Goal: Task Accomplishment & Management: Use online tool/utility

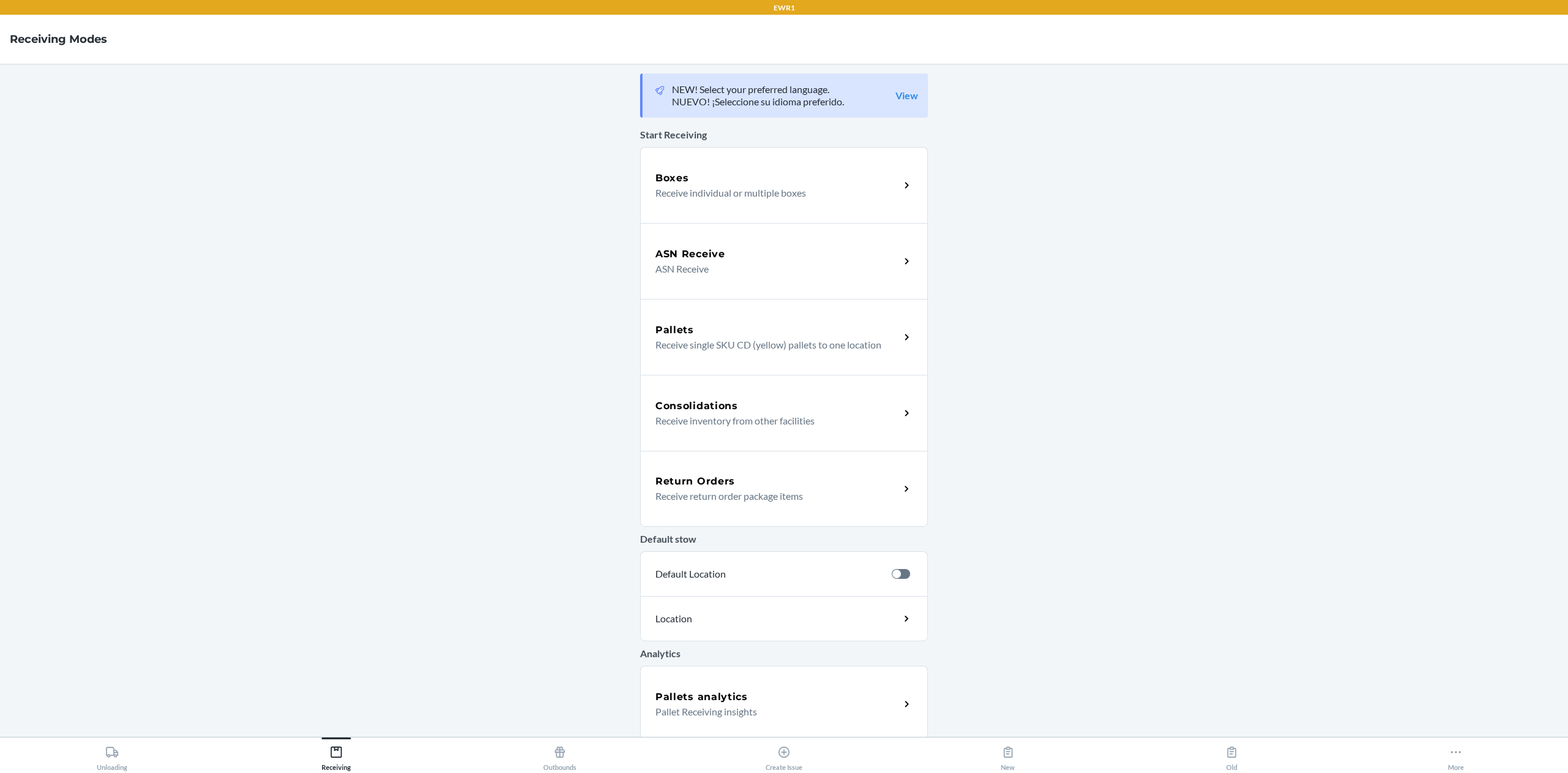
scroll to position [81, 0]
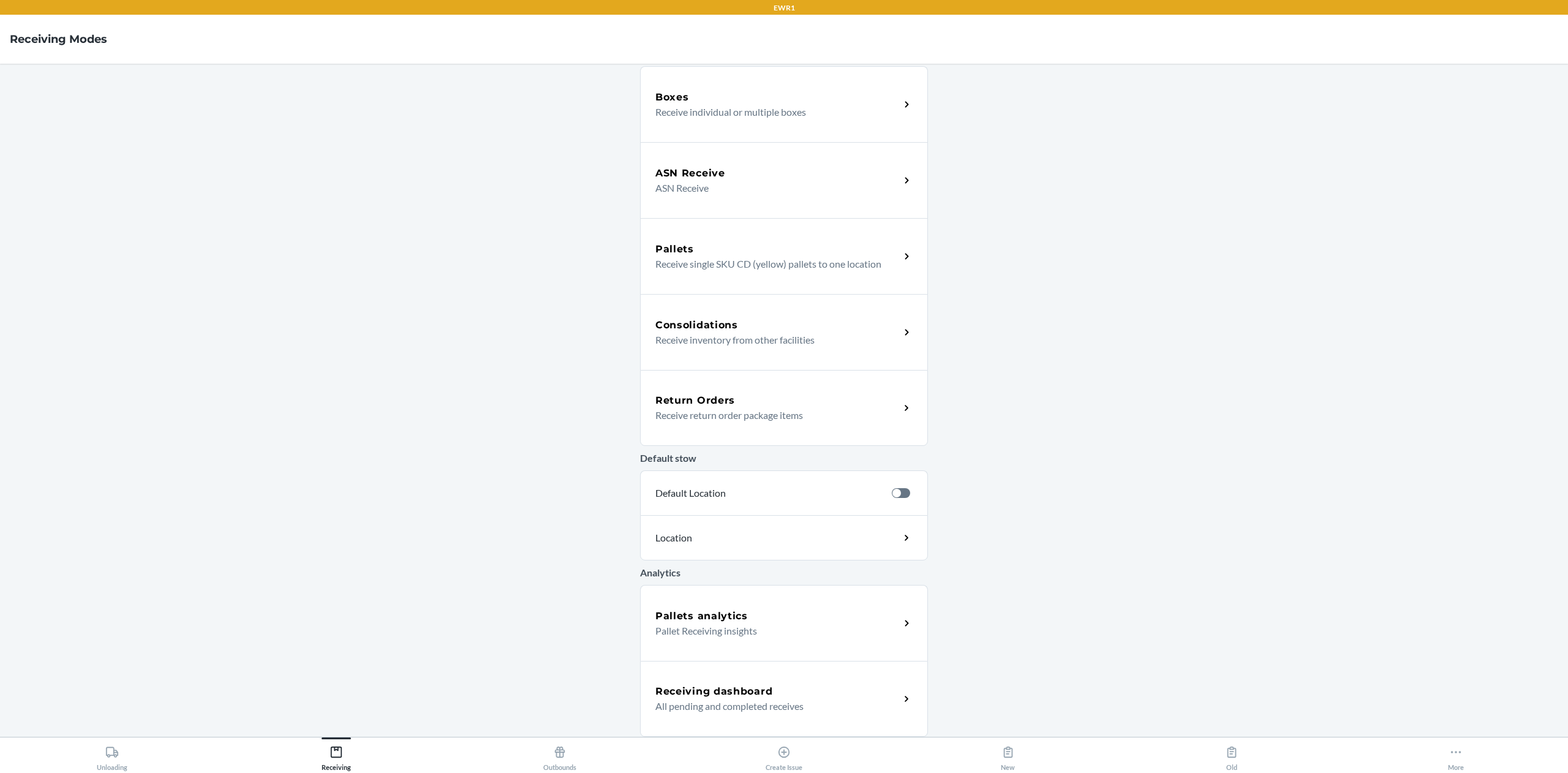
click at [761, 617] on div "Pallets analytics" at bounding box center [778, 616] width 245 height 15
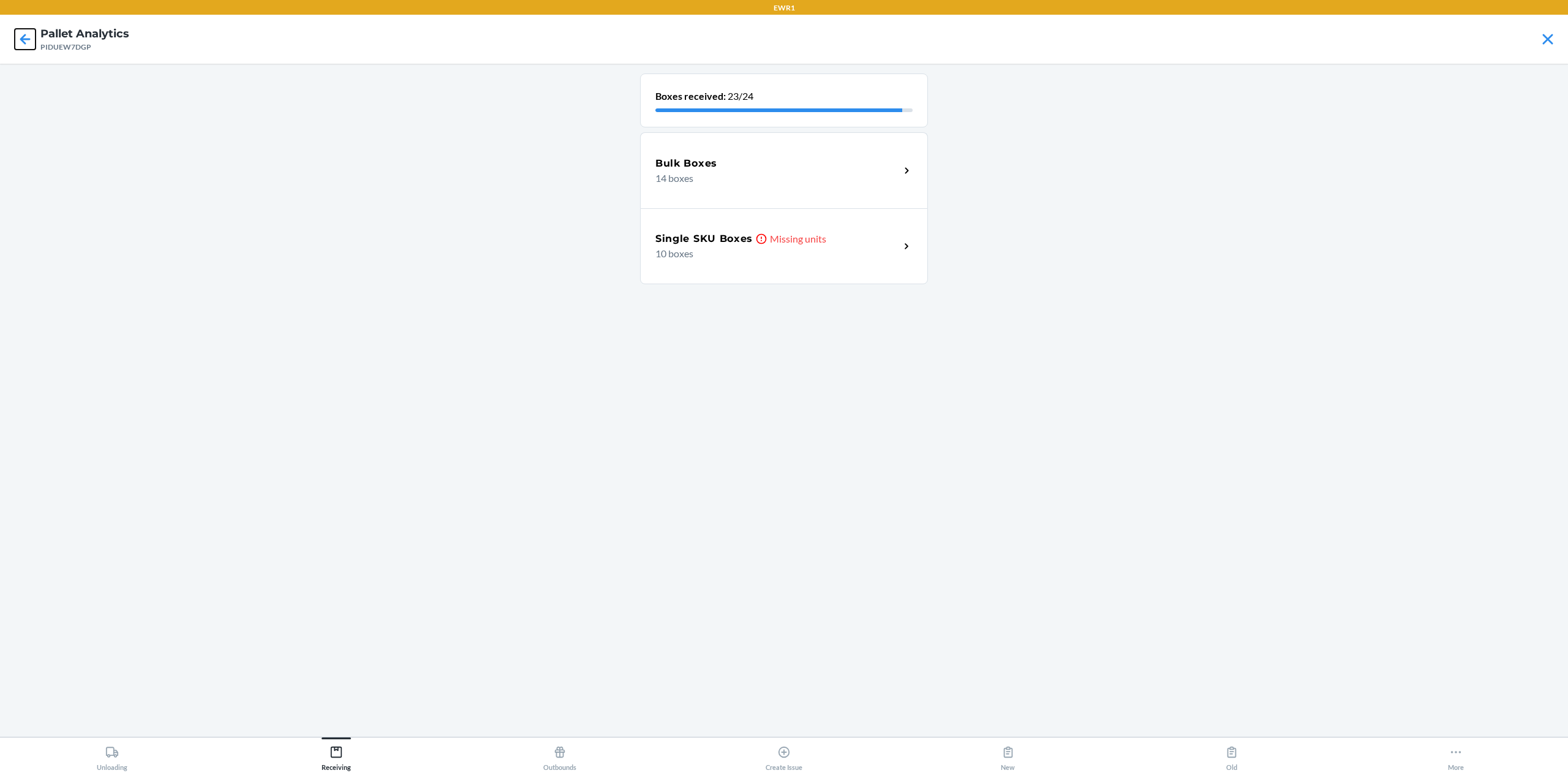
click at [28, 32] on icon at bounding box center [25, 38] width 21 height 21
click at [672, 190] on div "Bulk Boxes Missing units 27 boxes" at bounding box center [784, 170] width 288 height 76
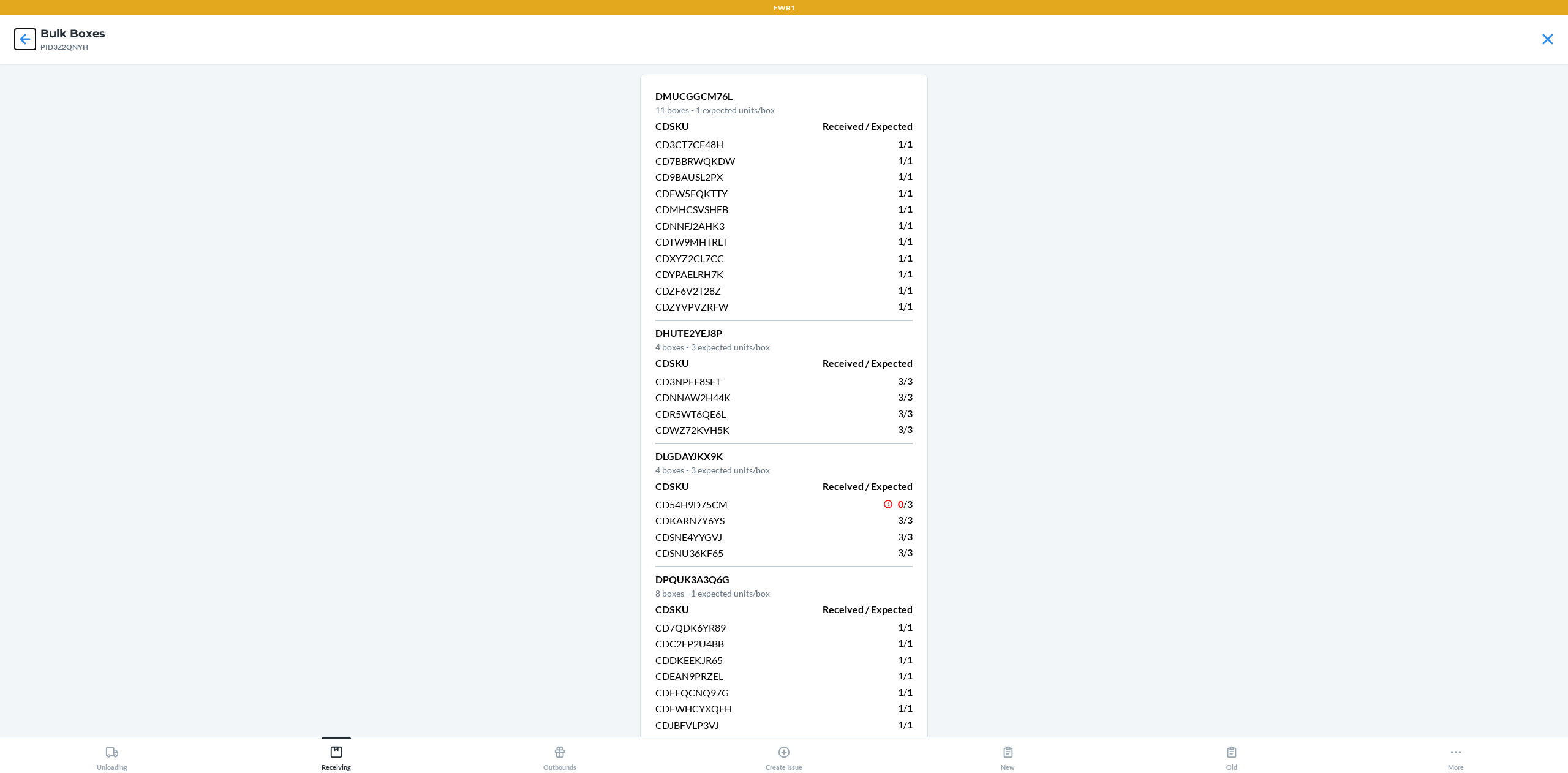
click at [25, 48] on icon at bounding box center [25, 38] width 21 height 21
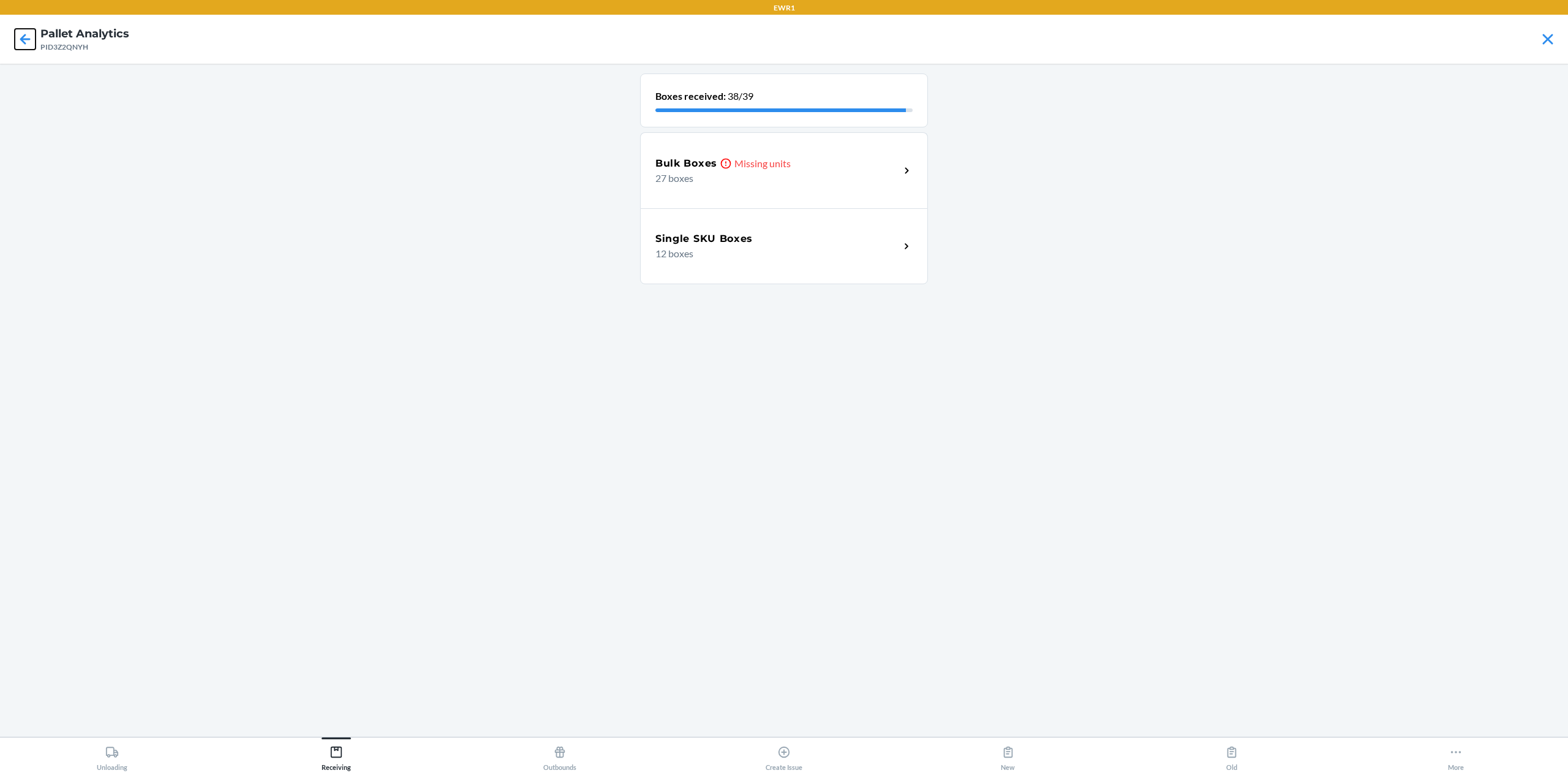
click at [23, 41] on icon at bounding box center [25, 39] width 11 height 11
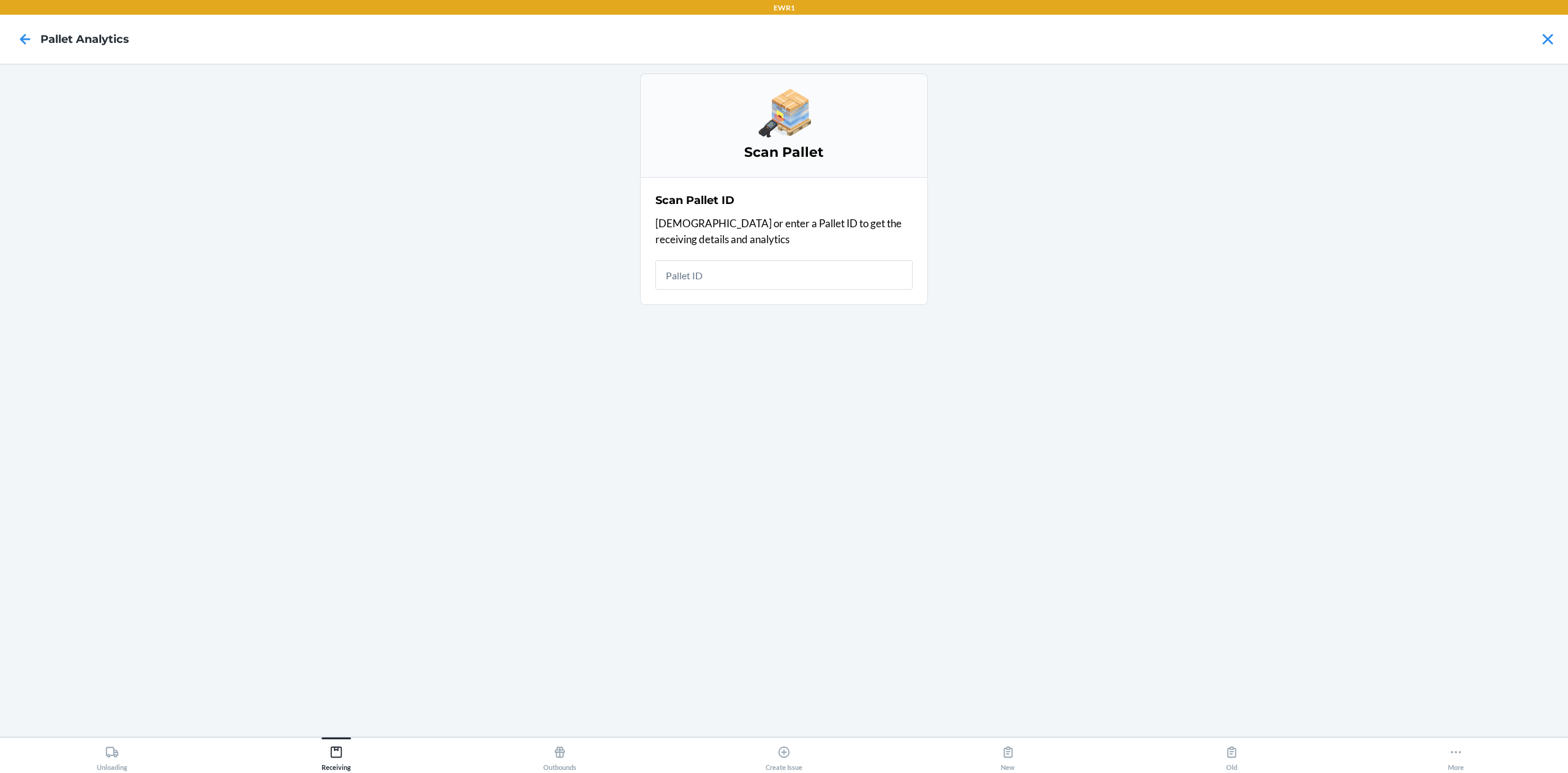
click at [15, 50] on div at bounding box center [25, 39] width 31 height 31
click at [17, 41] on icon at bounding box center [25, 38] width 21 height 21
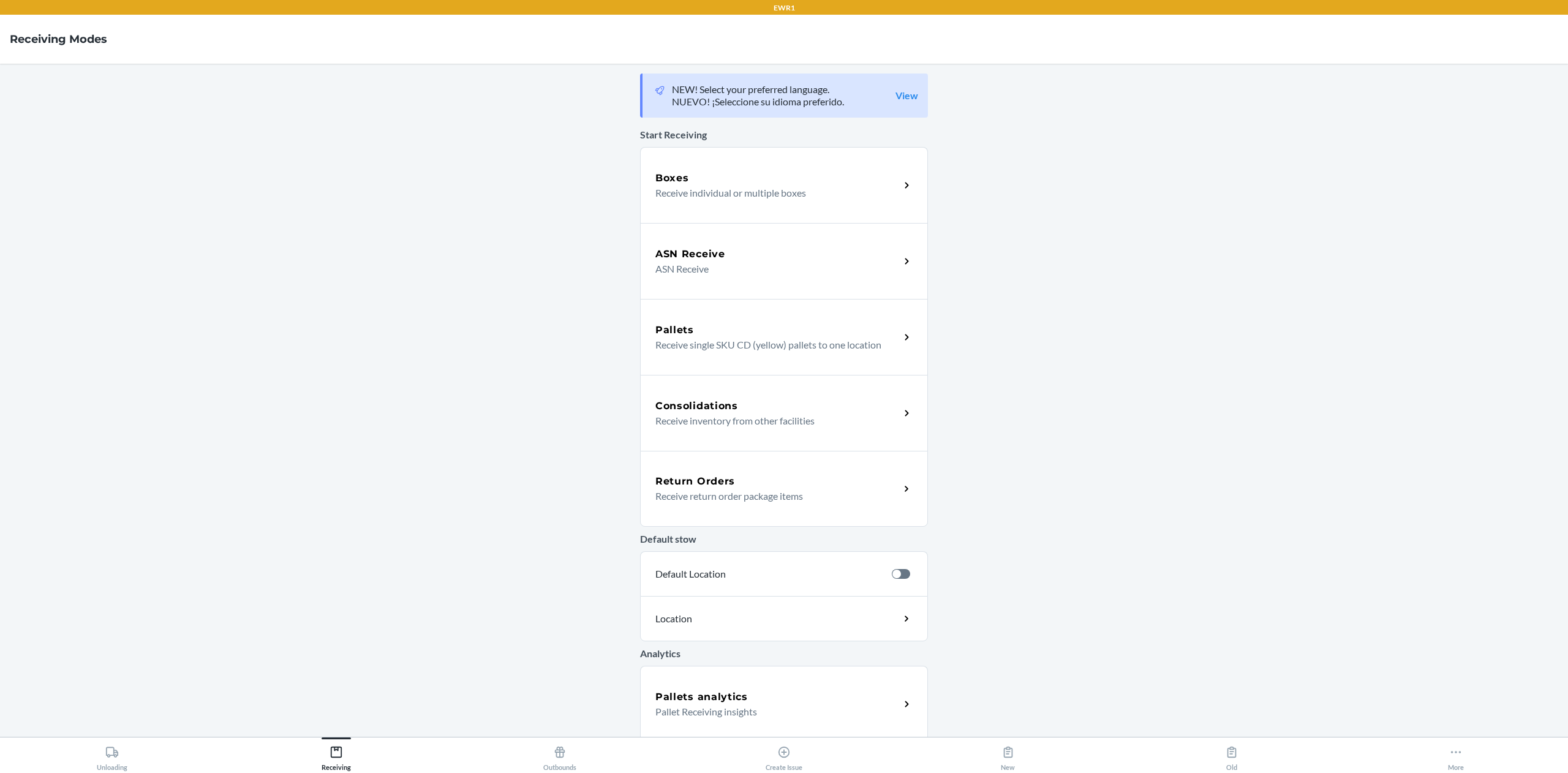
scroll to position [81, 0]
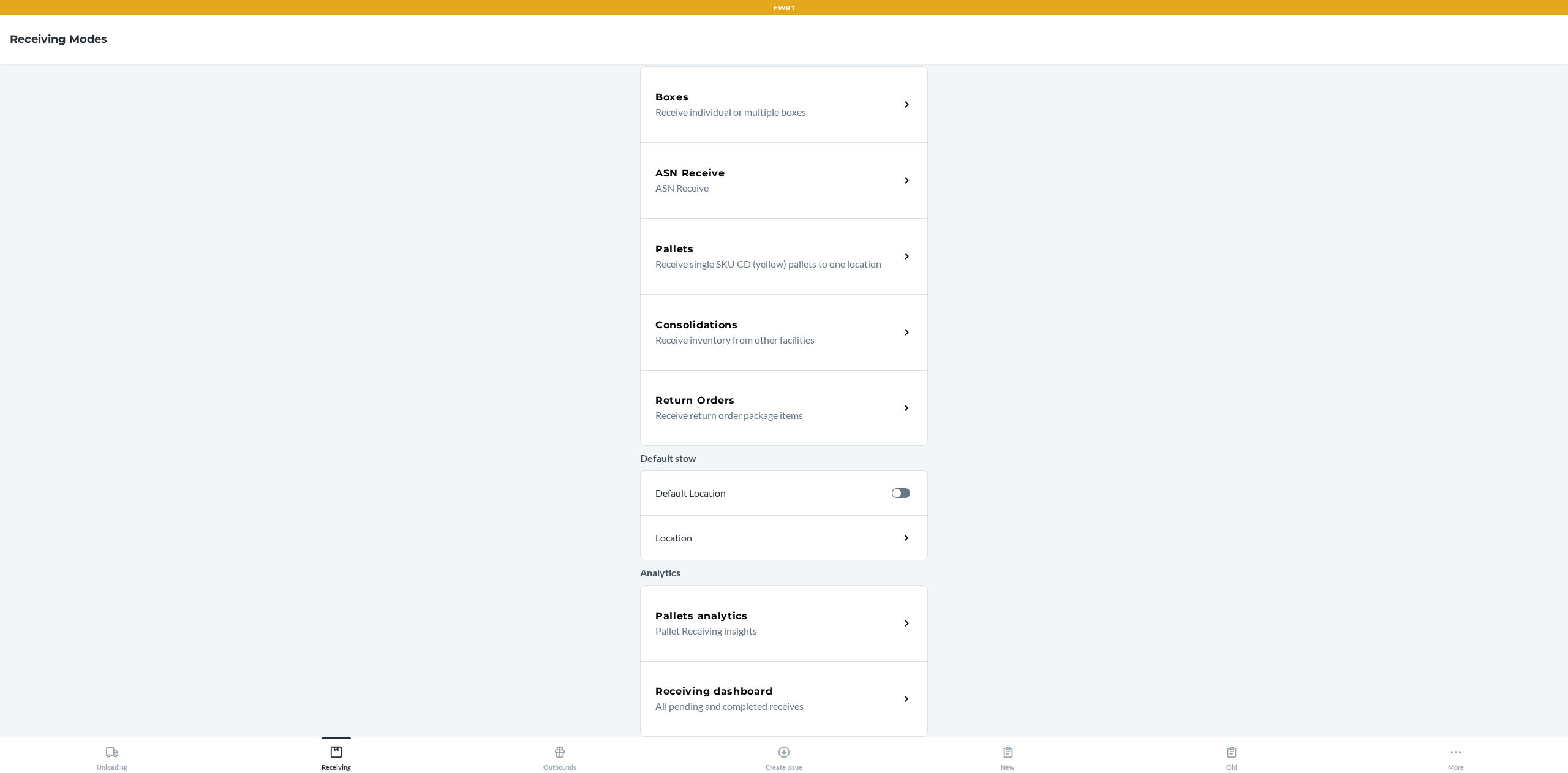
click at [708, 678] on div "Receiving dashboard All pending and completed receives" at bounding box center [784, 699] width 288 height 76
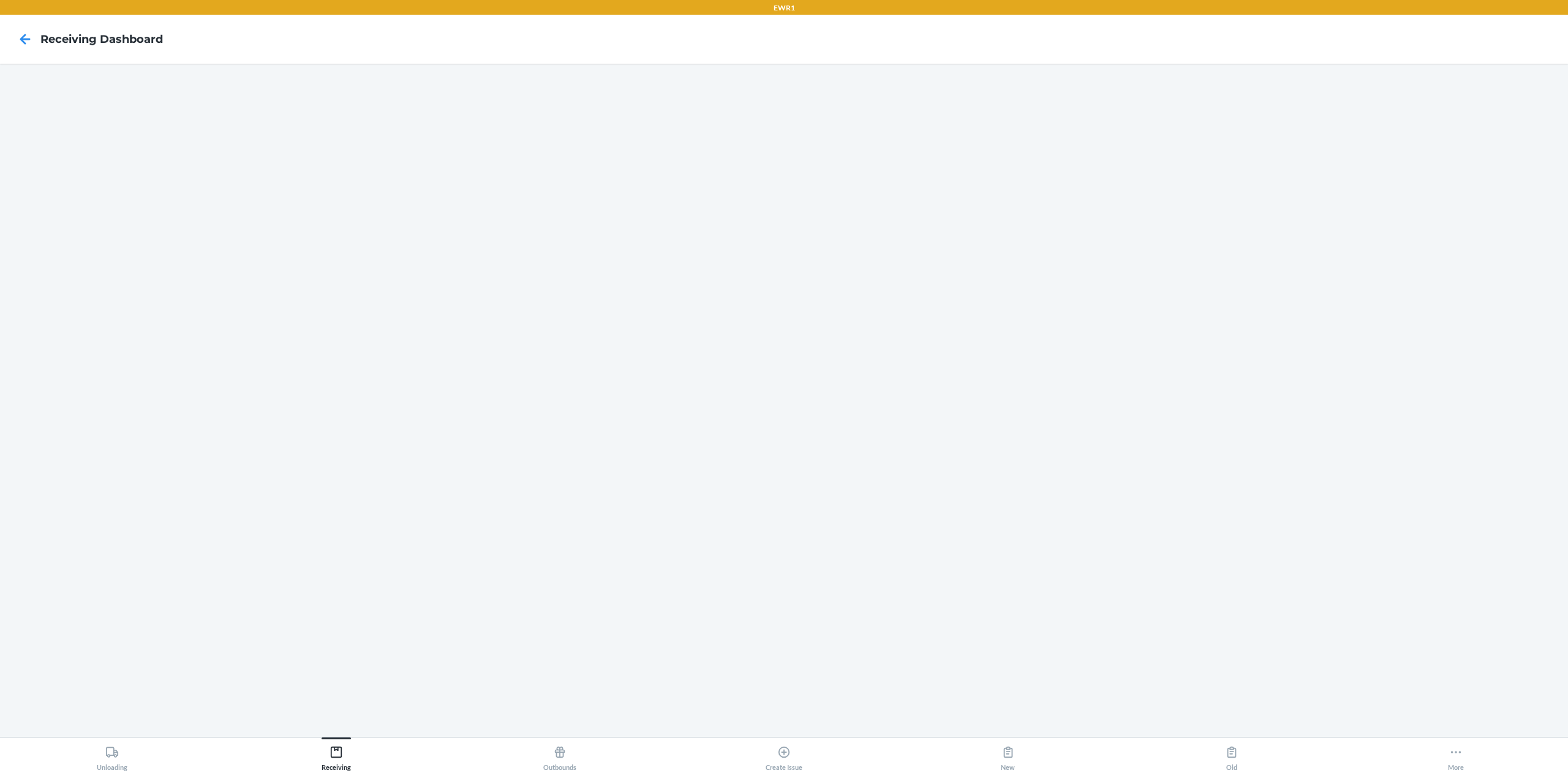
click at [324, 62] on nav "Receiving dashboard" at bounding box center [784, 39] width 1568 height 49
click at [572, 59] on nav "Receiving dashboard" at bounding box center [784, 39] width 1568 height 49
click at [32, 42] on icon at bounding box center [25, 38] width 21 height 21
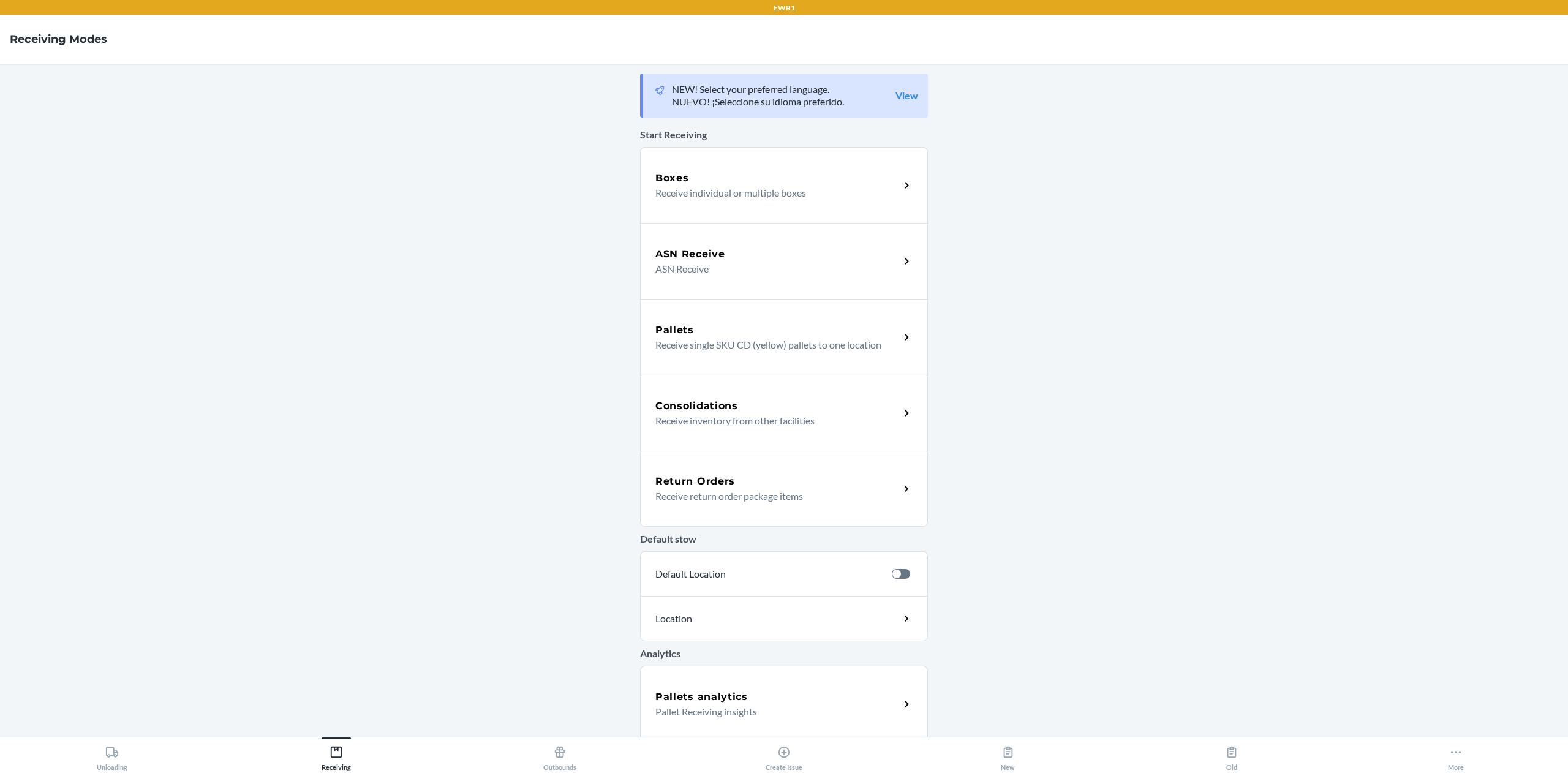
scroll to position [81, 0]
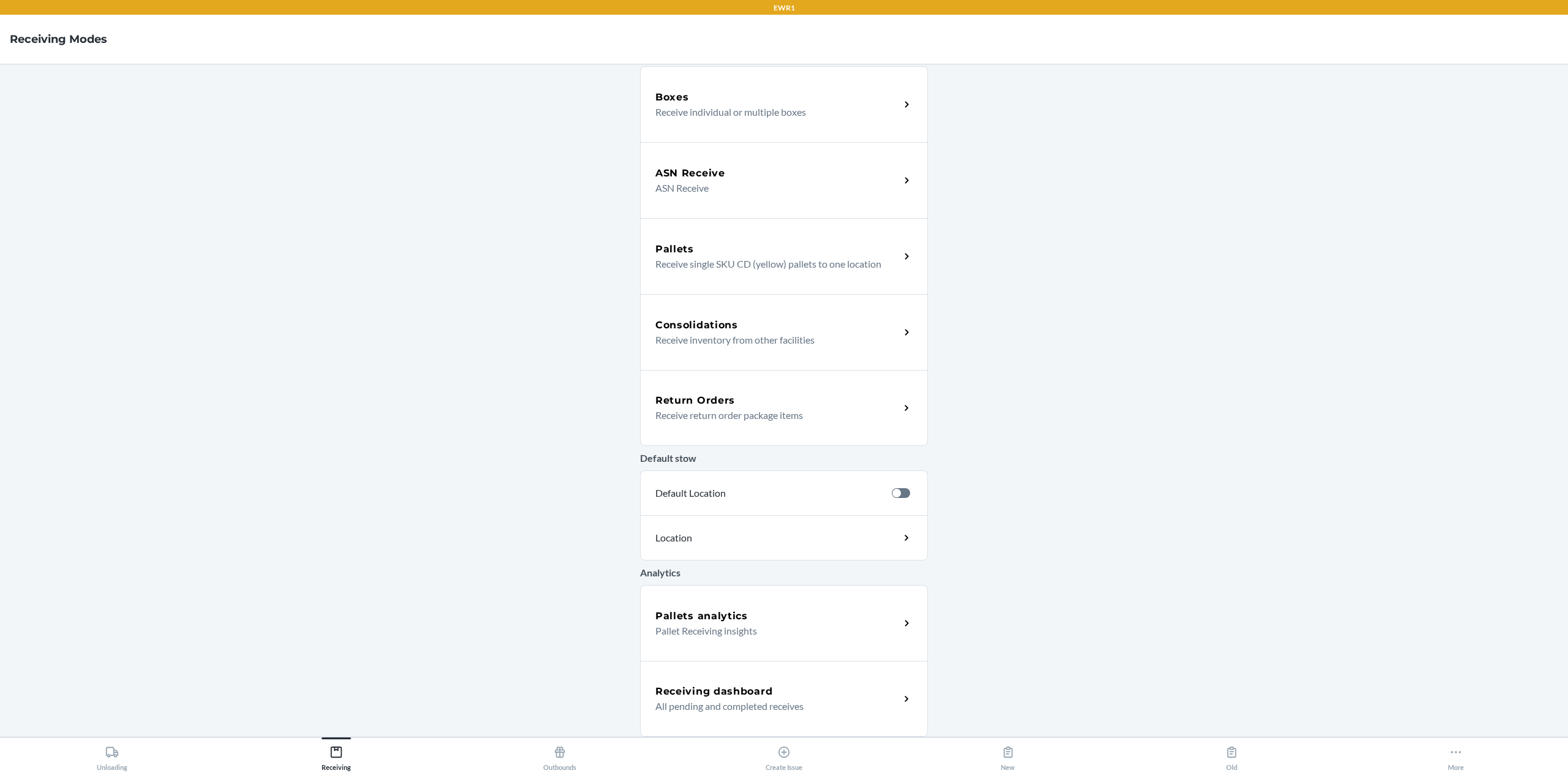
click at [704, 631] on p "Pallet Receiving insights" at bounding box center [773, 631] width 235 height 15
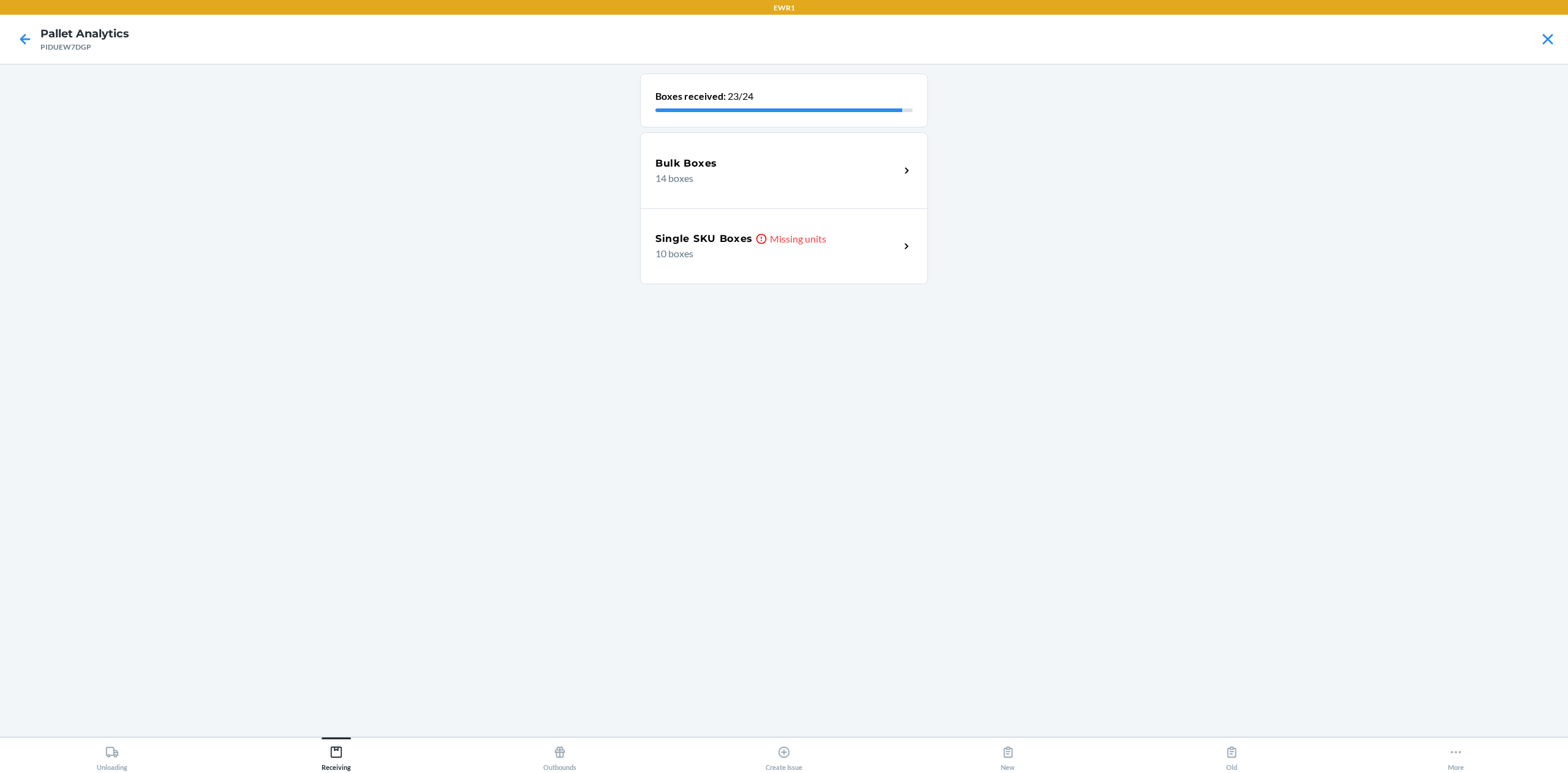
click at [758, 252] on p "10 boxes" at bounding box center [773, 253] width 235 height 15
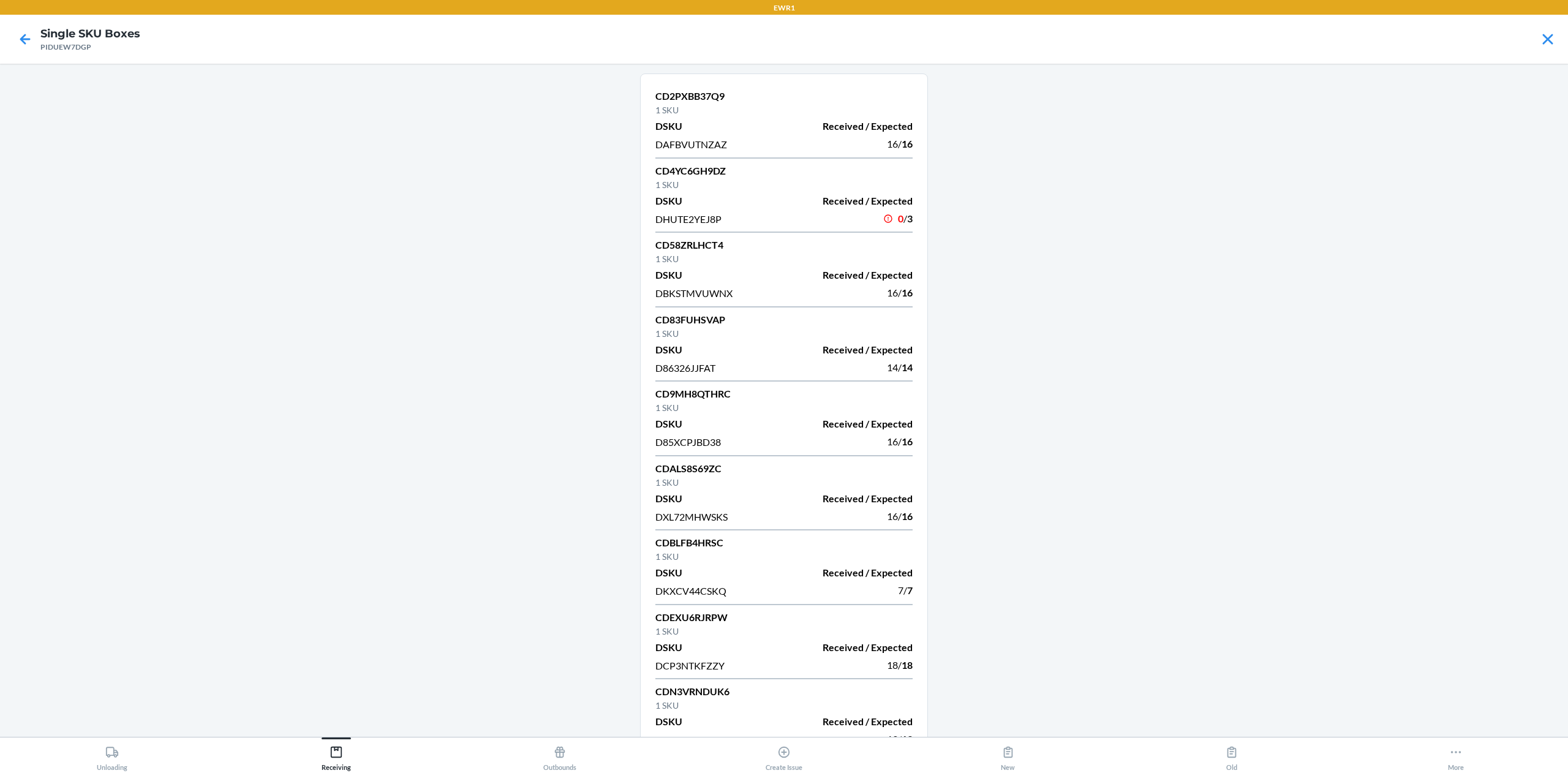
click at [3, 34] on nav "Single SKU Boxes PIDUEW7DGP" at bounding box center [784, 39] width 1568 height 49
click at [30, 44] on icon at bounding box center [25, 38] width 21 height 21
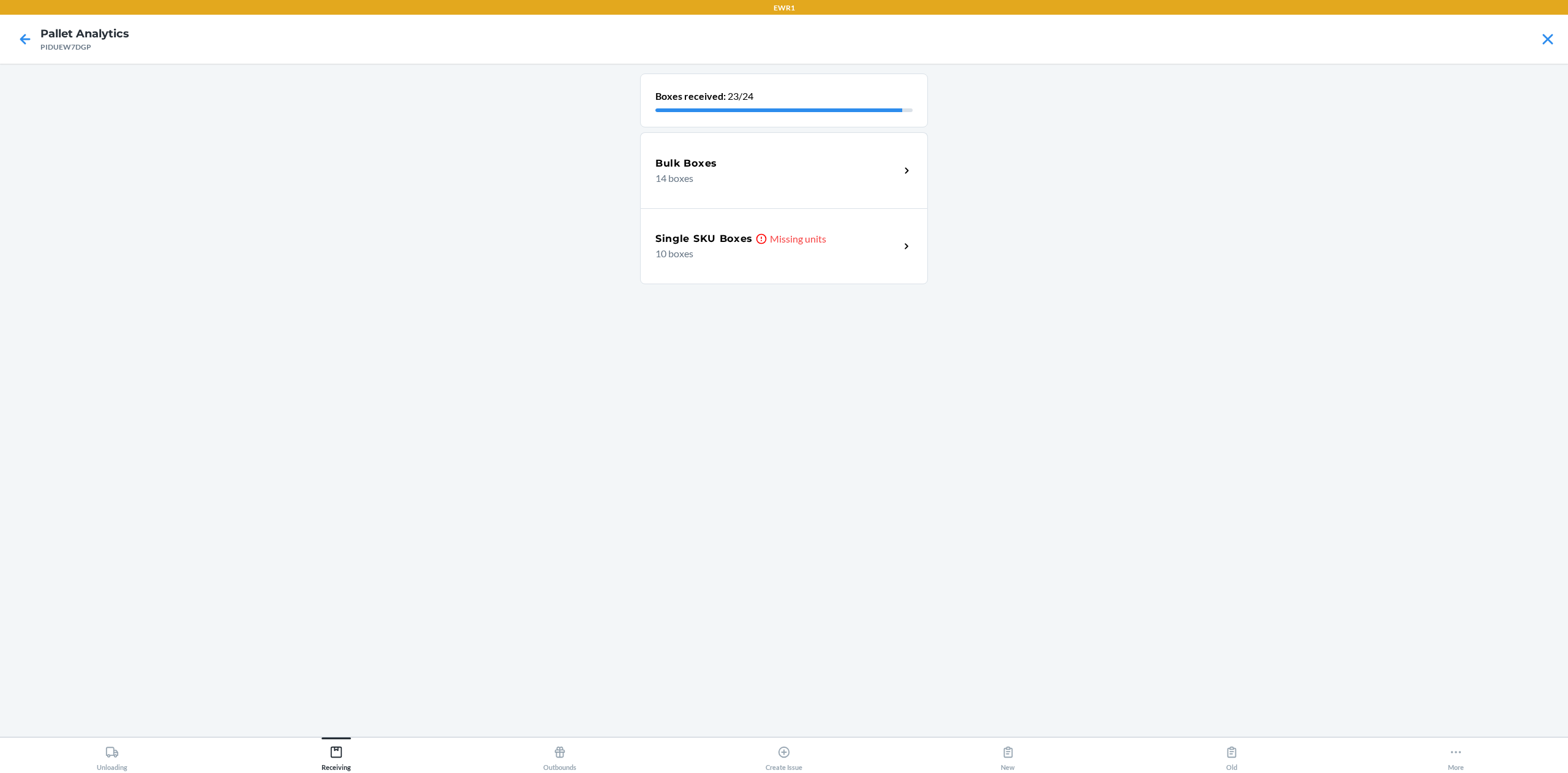
click at [805, 186] on div "Bulk Boxes 14 boxes" at bounding box center [784, 170] width 288 height 76
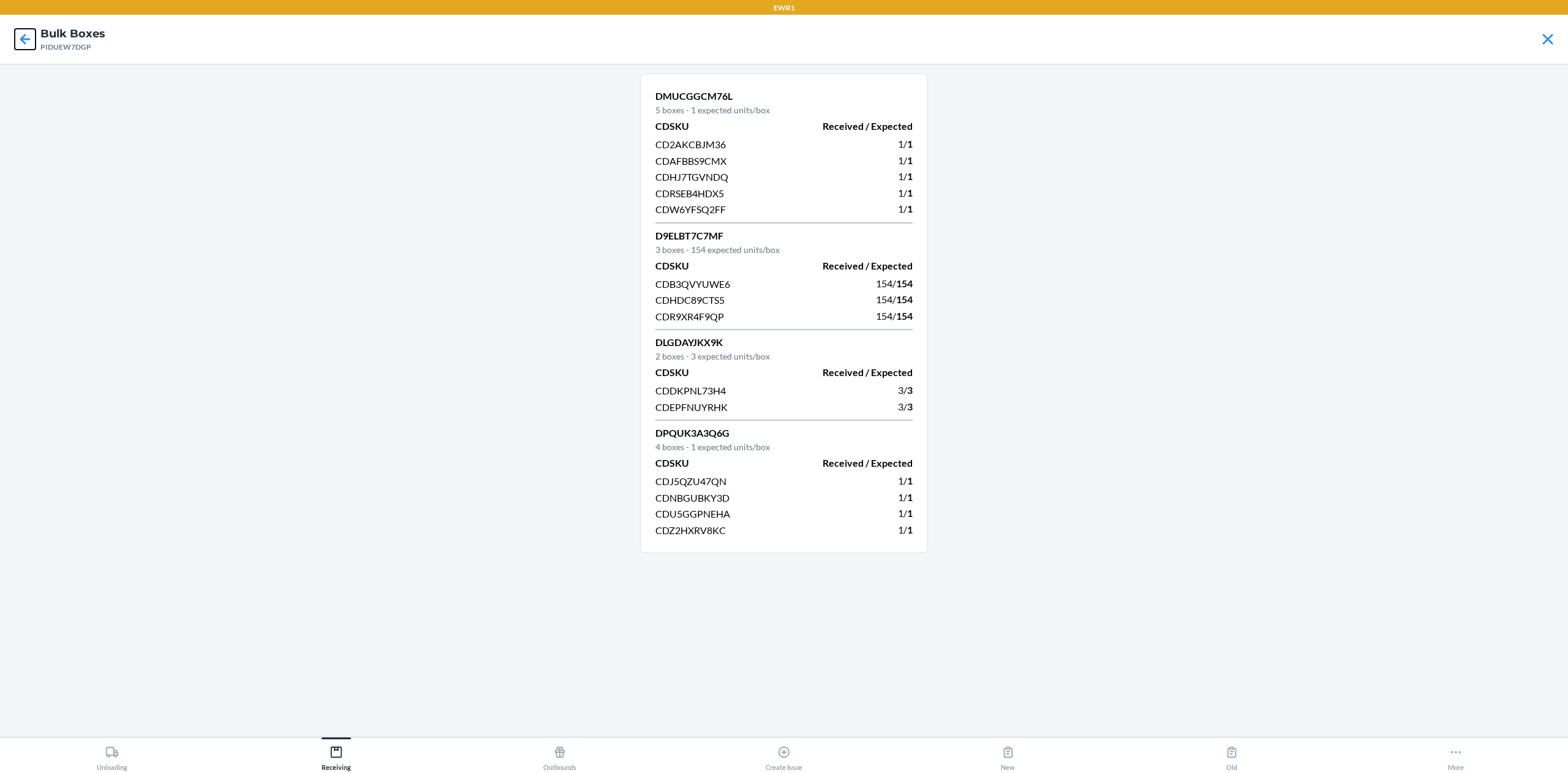
click at [20, 35] on icon at bounding box center [25, 38] width 21 height 21
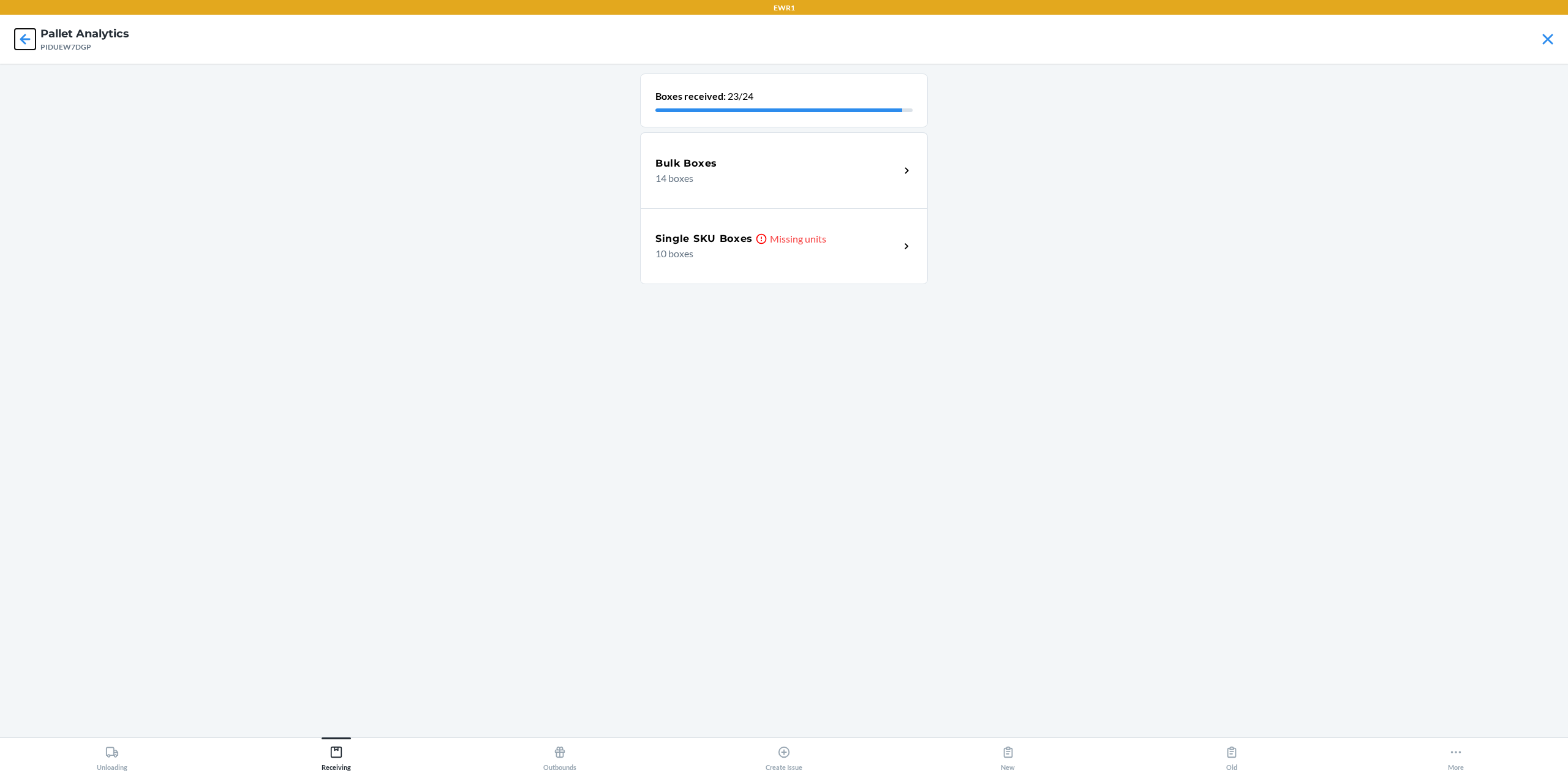
click at [31, 45] on icon at bounding box center [25, 38] width 21 height 21
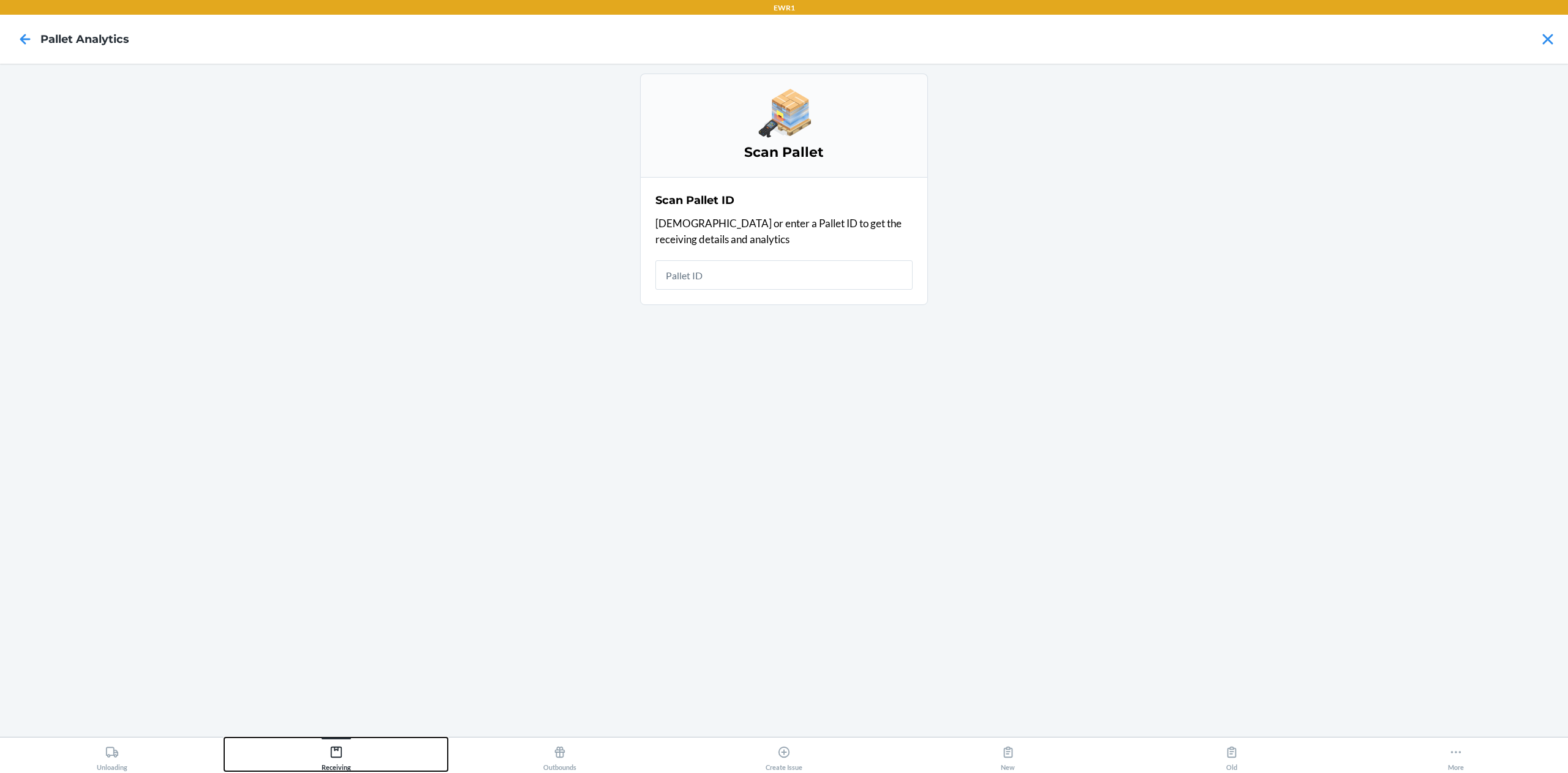
click at [356, 738] on button "Receiving" at bounding box center [336, 755] width 224 height 34
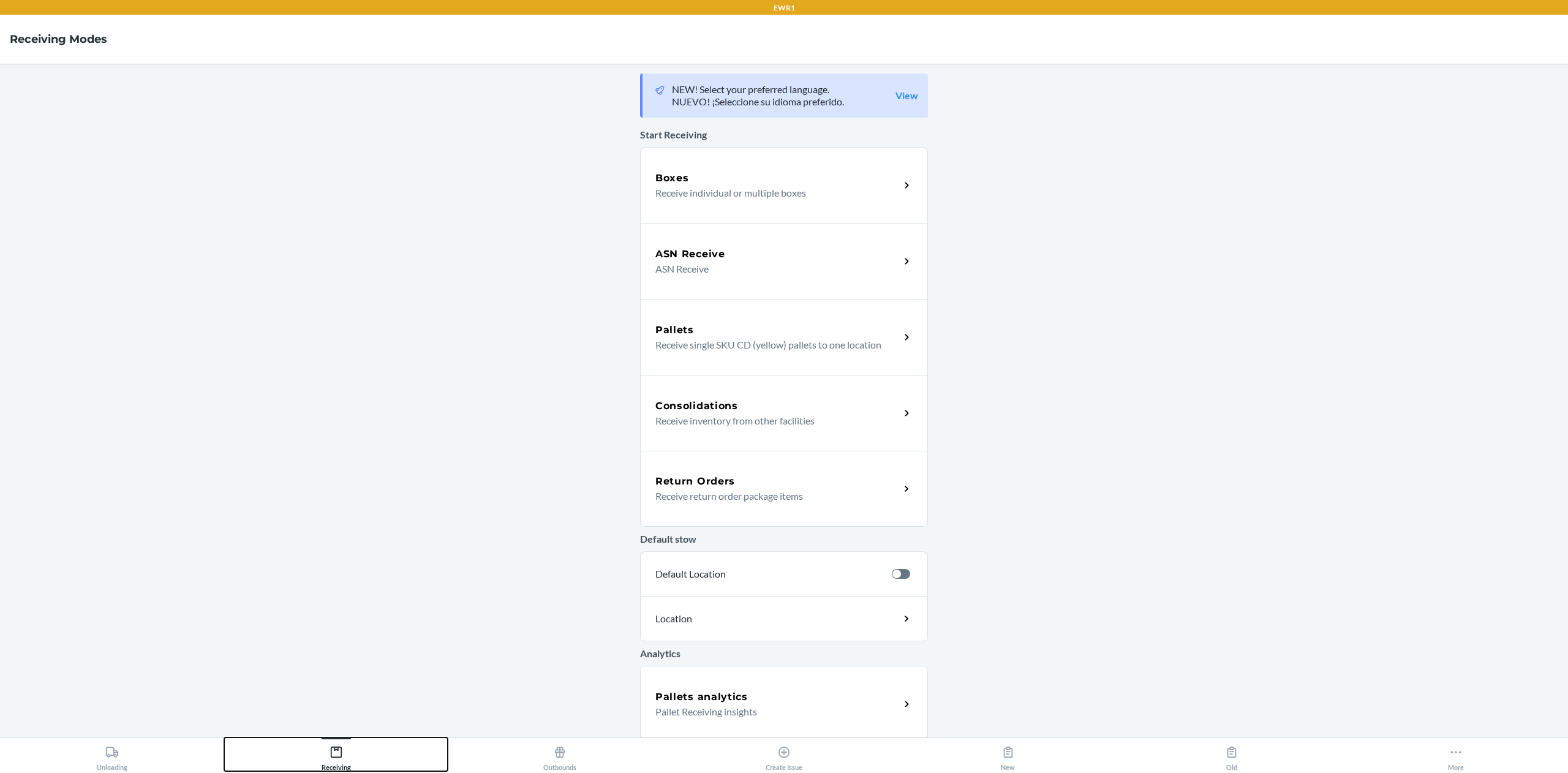
scroll to position [81, 0]
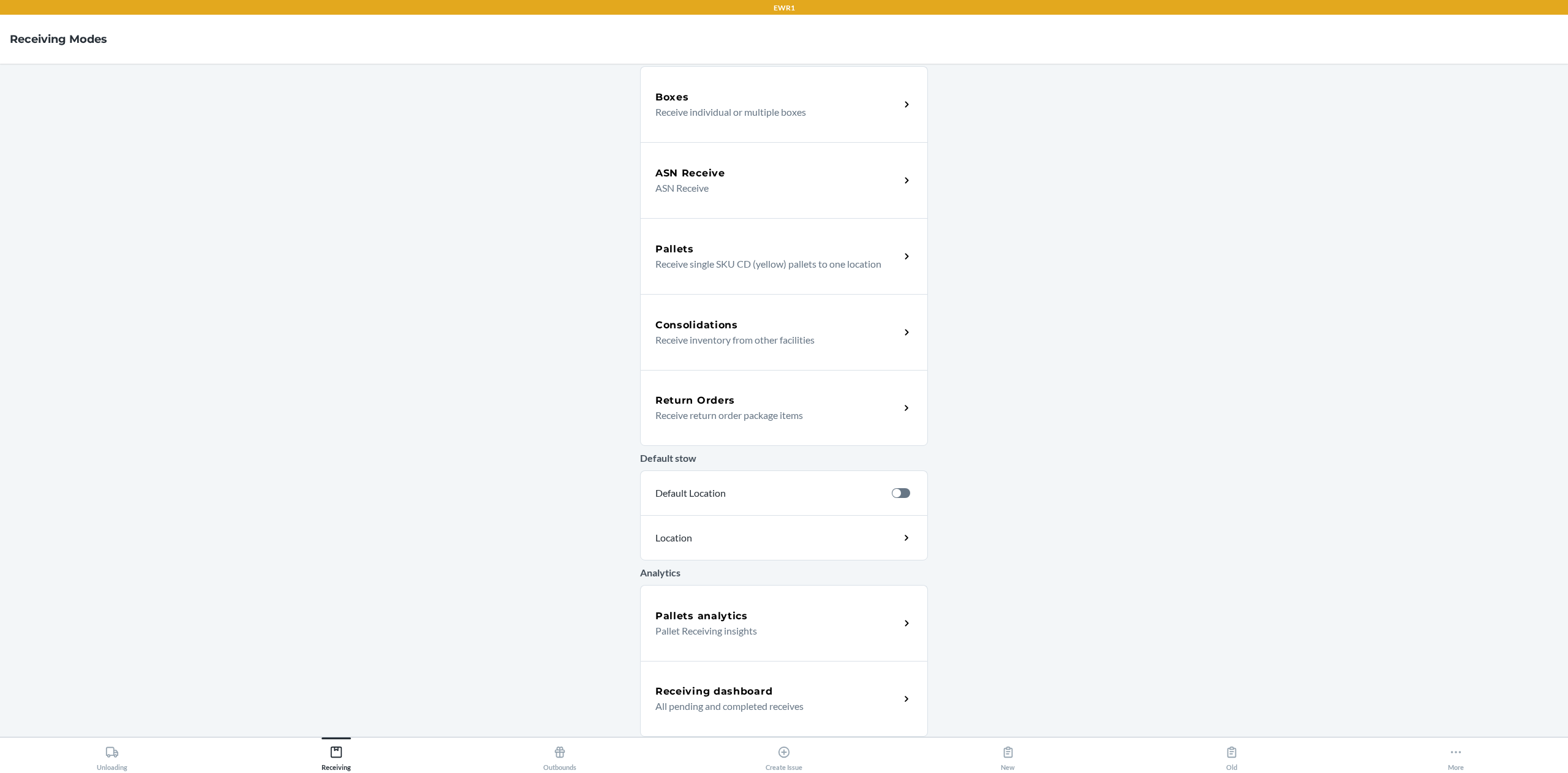
click at [761, 703] on p "All pending and completed receives" at bounding box center [773, 706] width 235 height 15
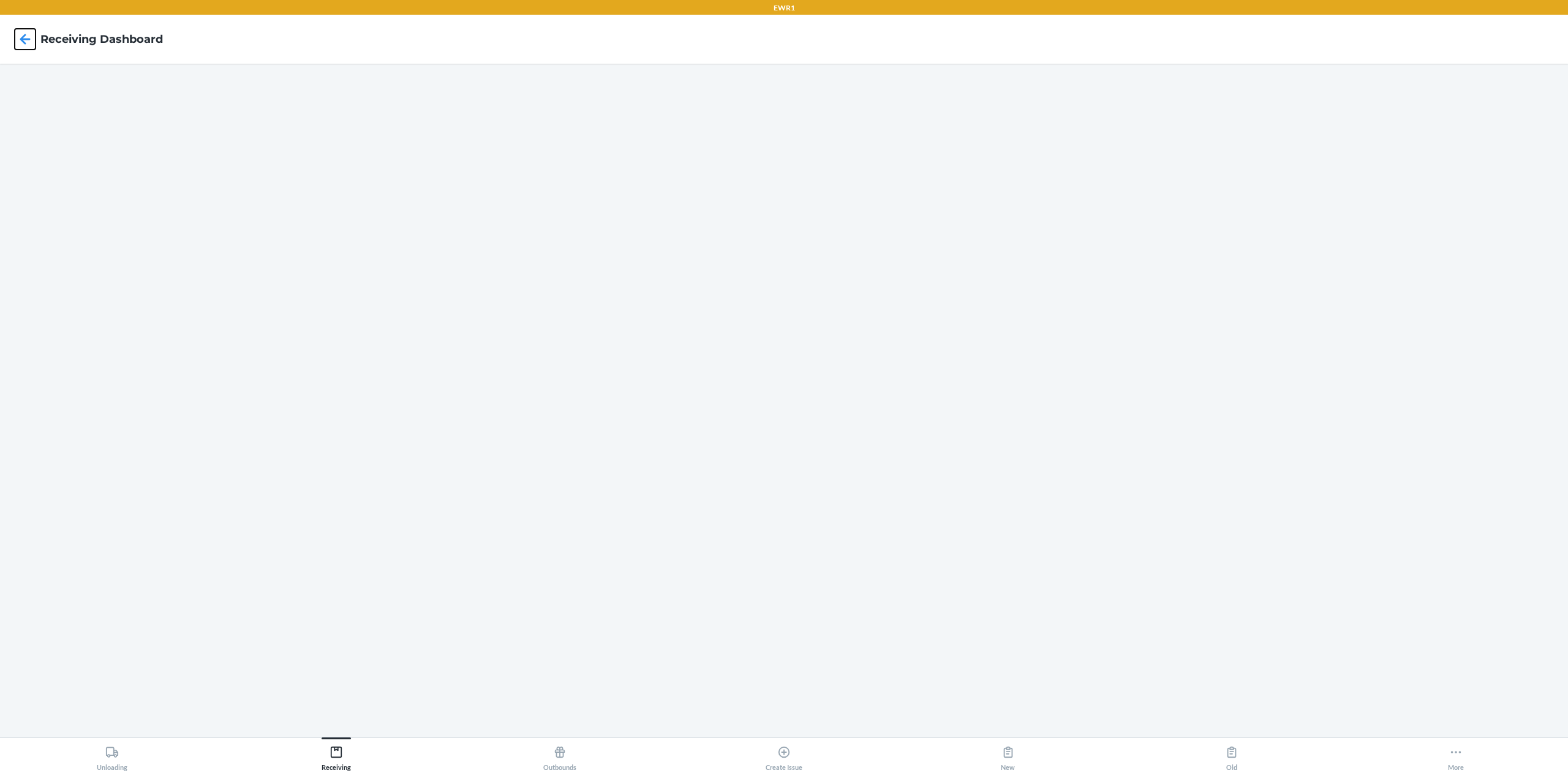
click at [16, 42] on icon at bounding box center [25, 38] width 21 height 21
click at [17, 34] on icon at bounding box center [25, 38] width 21 height 21
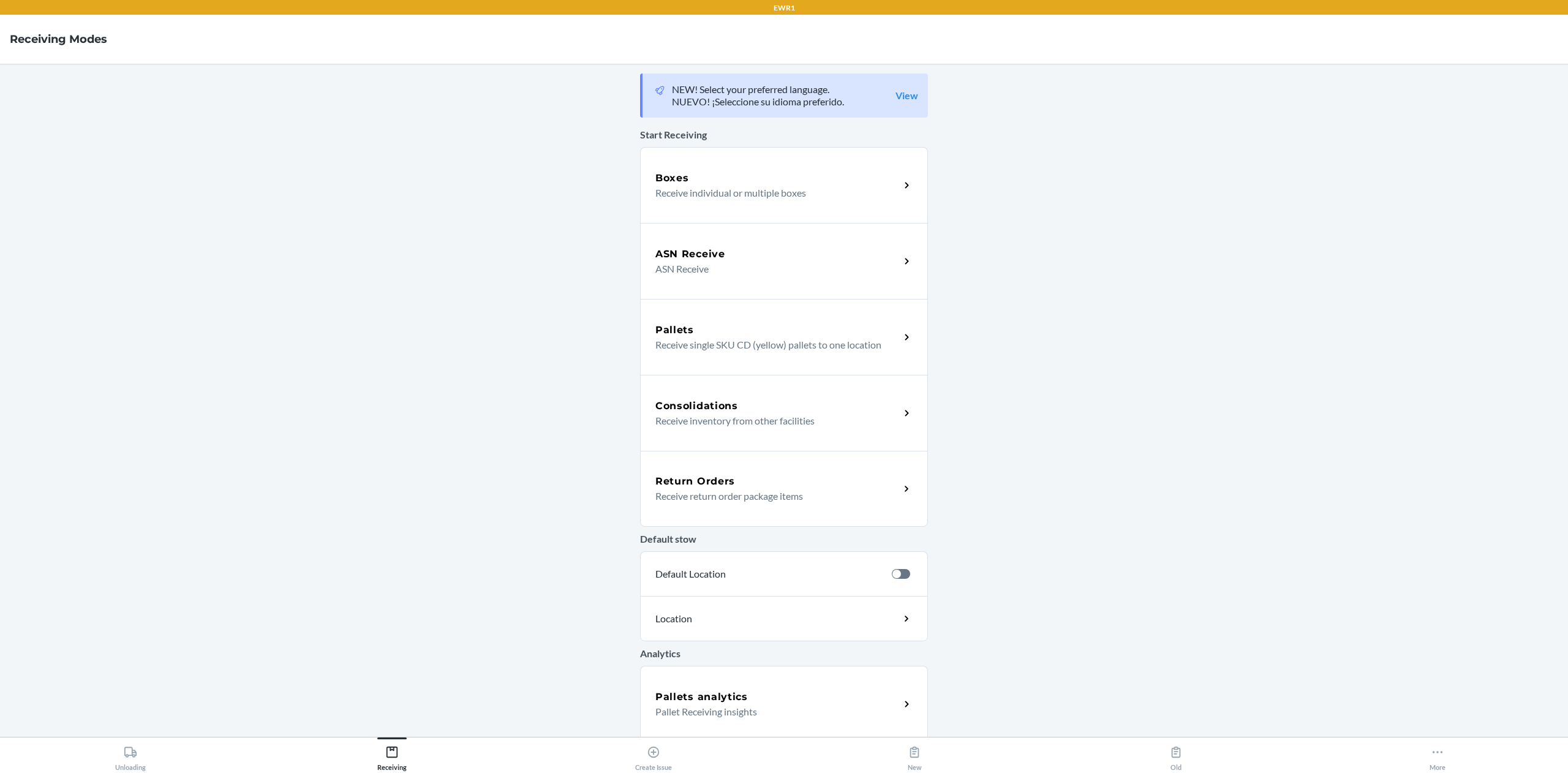
click at [682, 703] on h5 "Pallets analytics" at bounding box center [702, 697] width 92 height 15
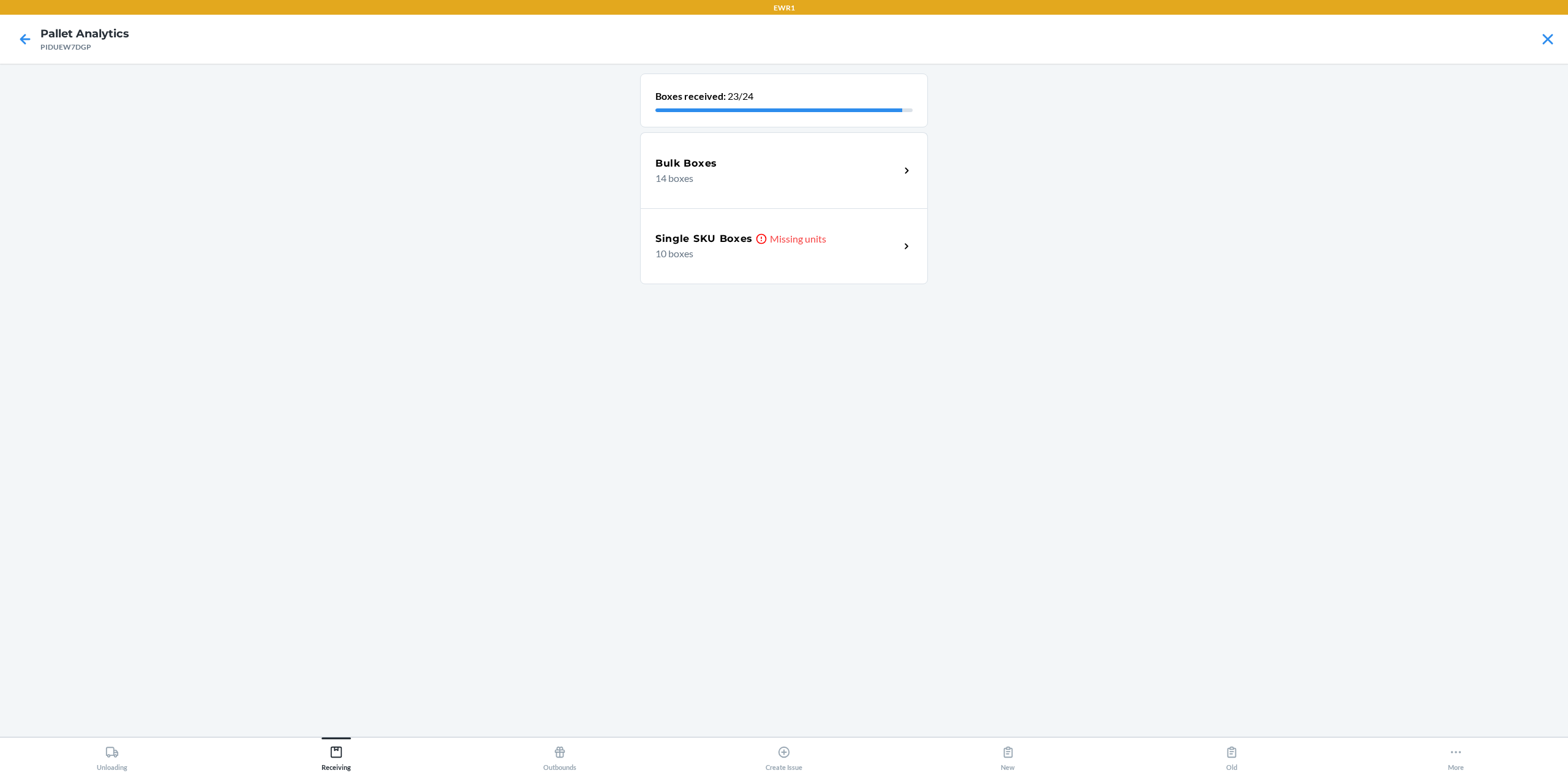
click at [765, 182] on p "14 boxes" at bounding box center [773, 178] width 235 height 15
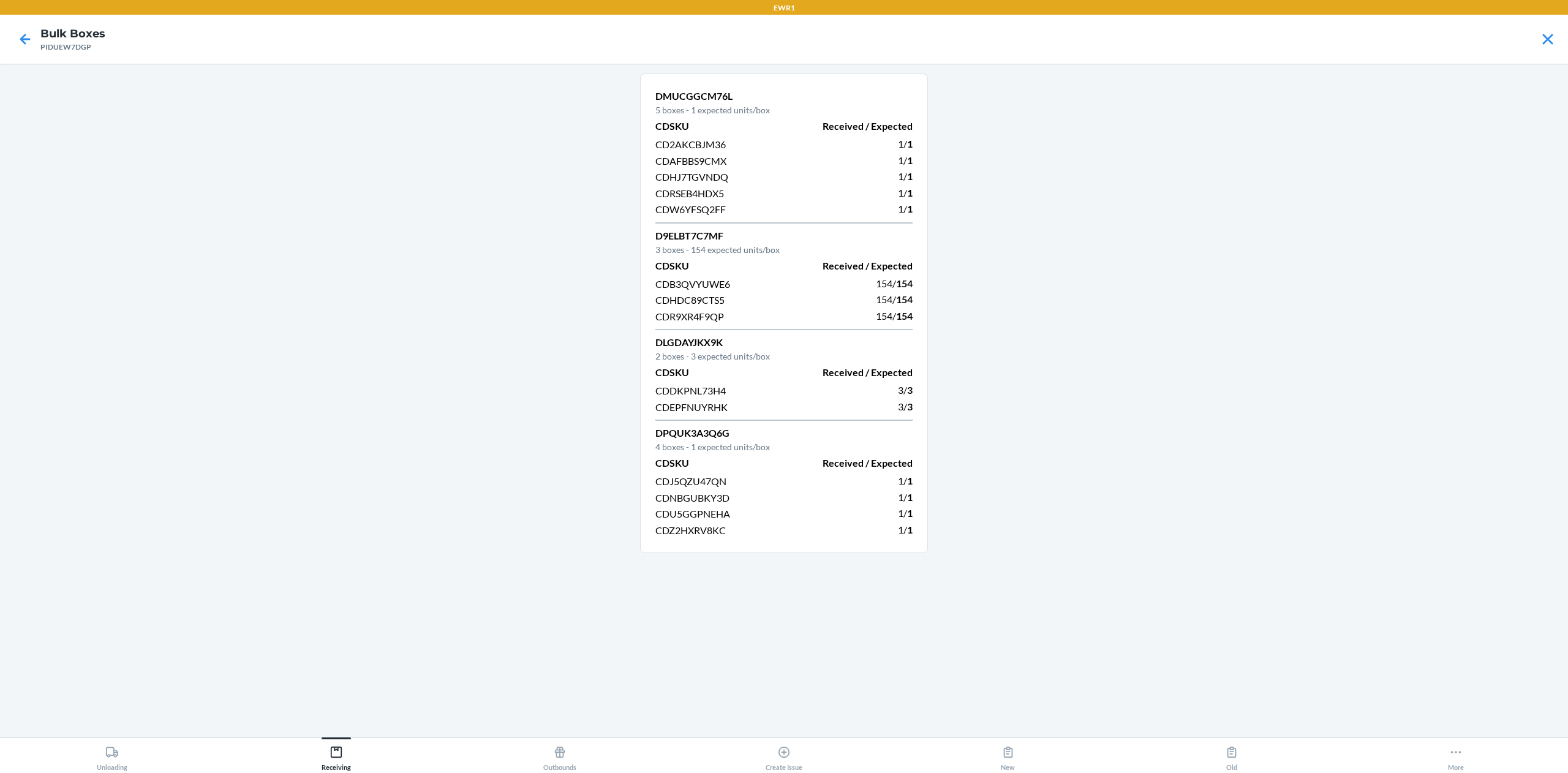
click at [11, 38] on div at bounding box center [25, 39] width 31 height 31
click at [20, 44] on icon at bounding box center [25, 38] width 21 height 21
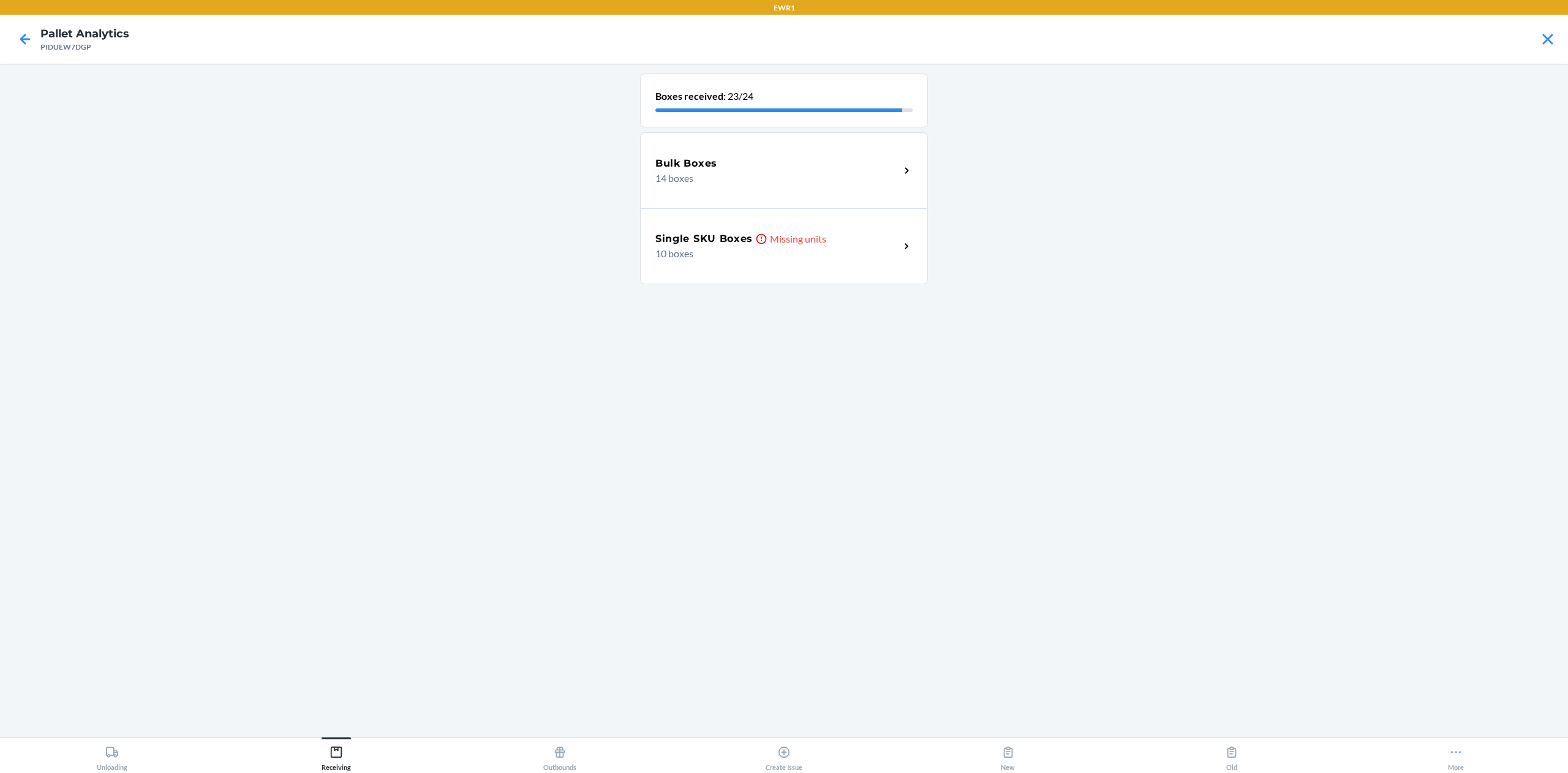
click at [838, 250] on p "10 boxes" at bounding box center [773, 253] width 235 height 15
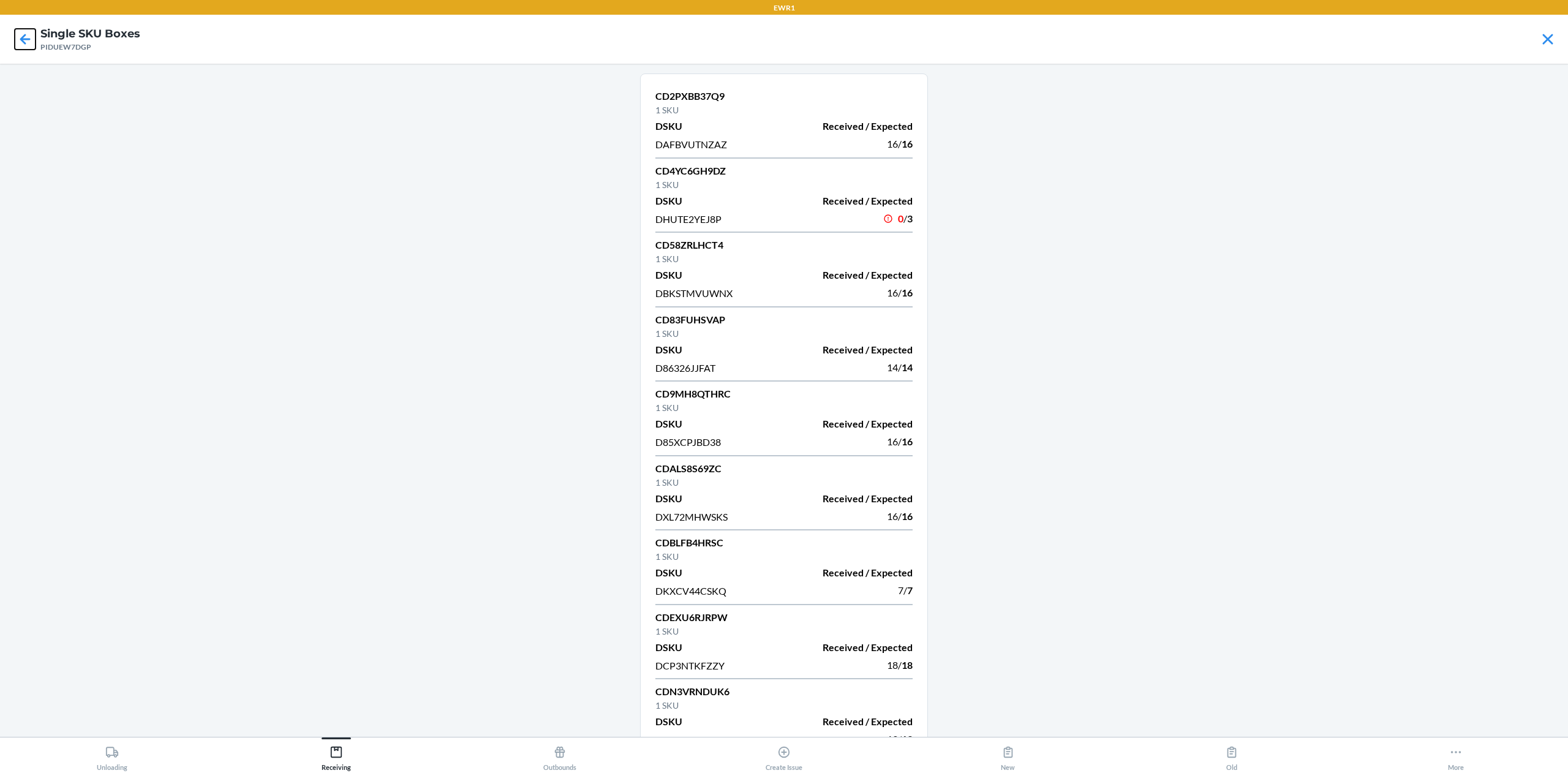
click at [28, 38] on icon at bounding box center [25, 38] width 21 height 21
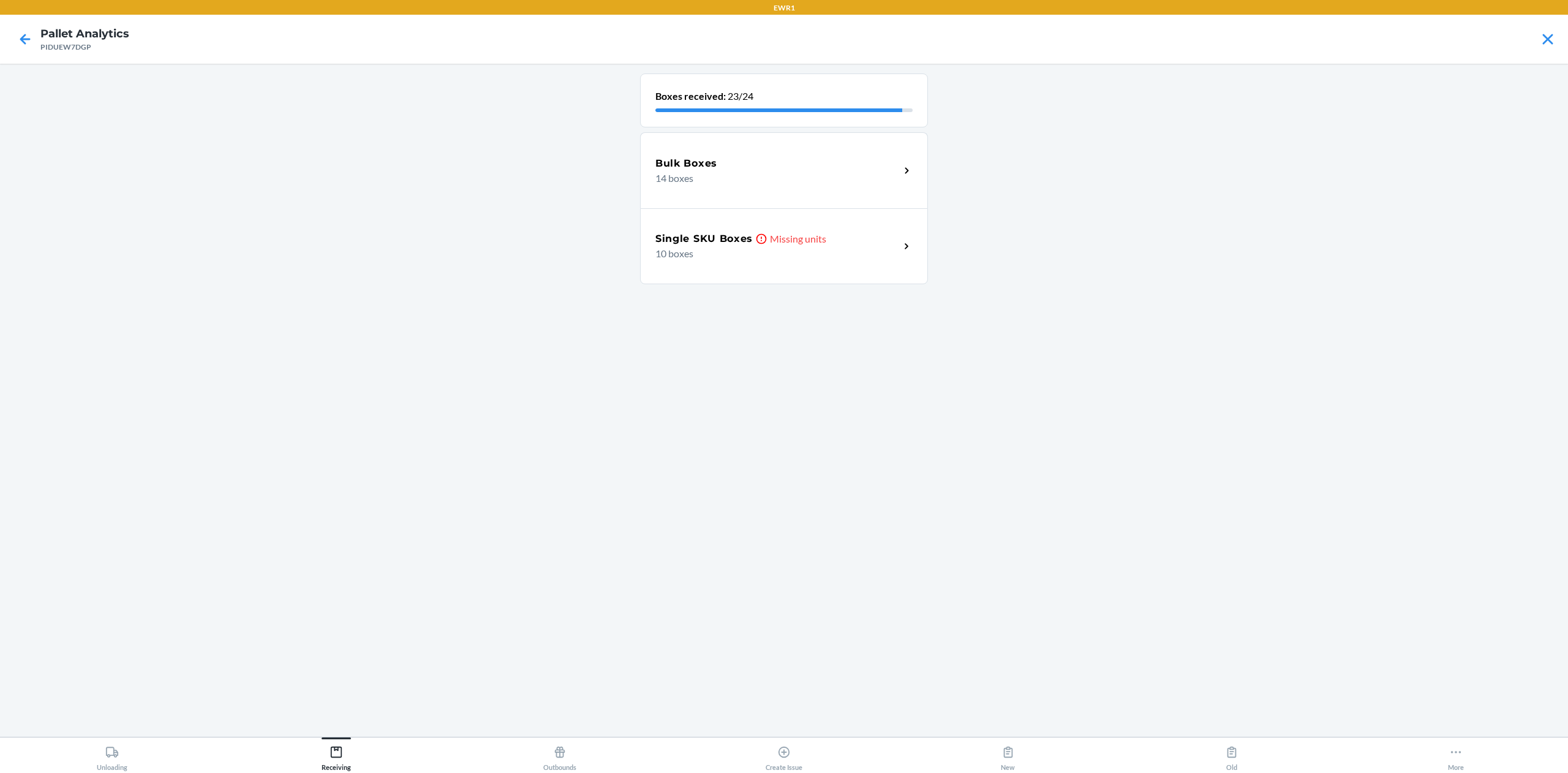
click at [724, 232] on h5 "Single SKU Boxes" at bounding box center [704, 239] width 98 height 15
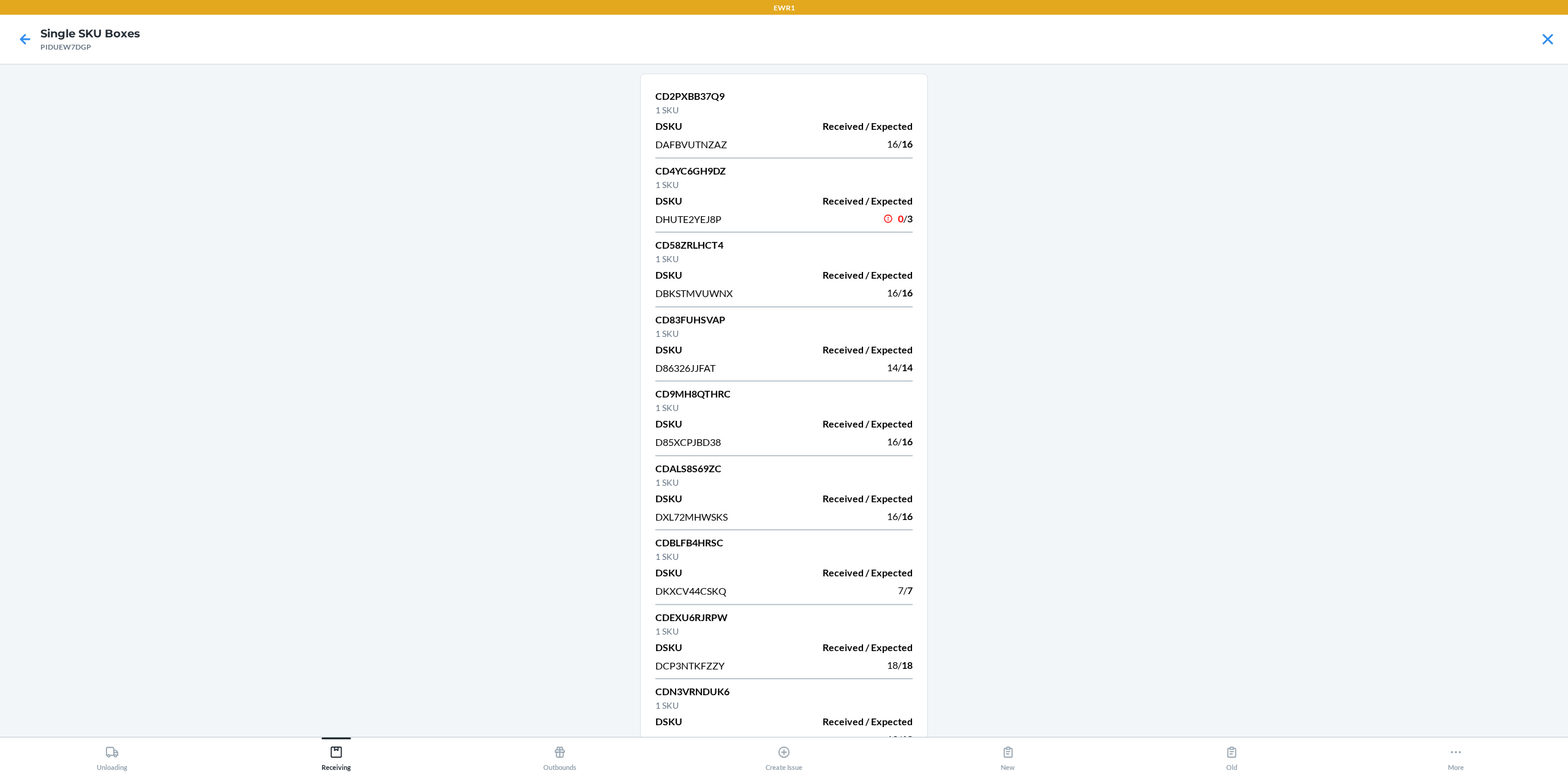
click at [697, 216] on span "DHUTE2YEJ8P" at bounding box center [689, 219] width 66 height 12
copy span "DHUTE2YEJ8P"
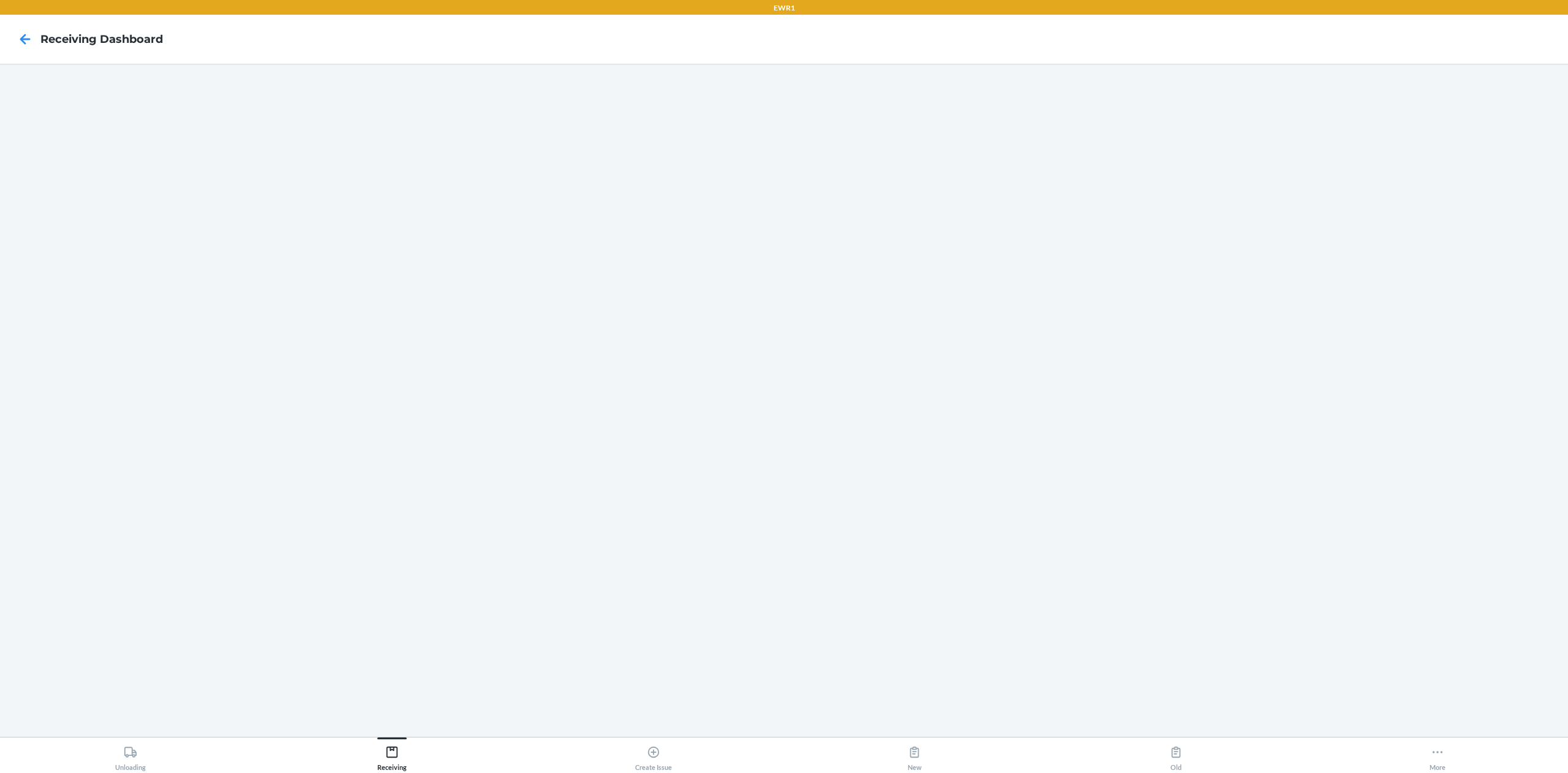
click at [17, 55] on nav "Receiving dashboard" at bounding box center [784, 39] width 1568 height 49
click at [21, 49] on icon at bounding box center [25, 38] width 21 height 21
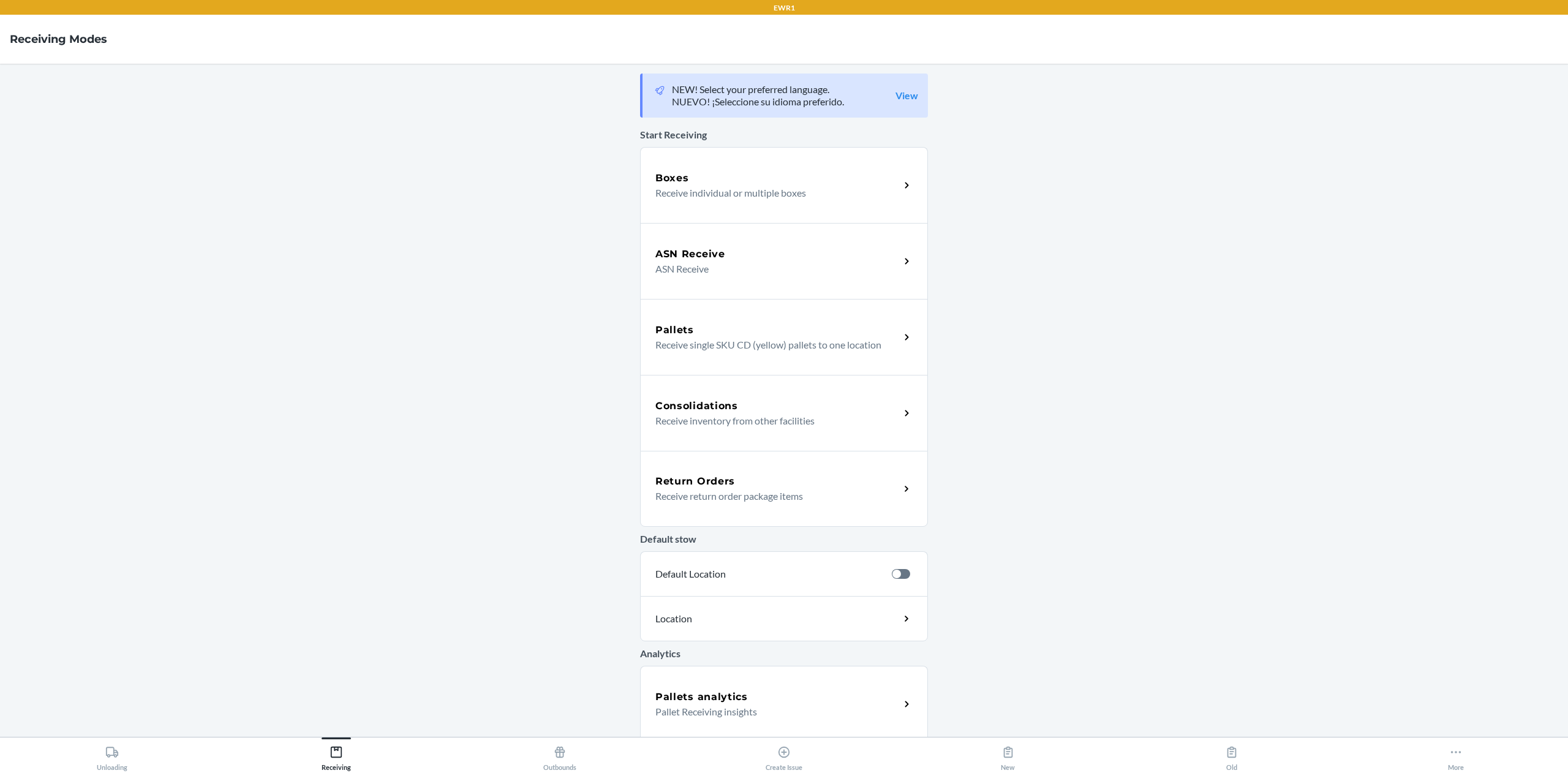
click at [754, 162] on div "Boxes Receive individual or multiple boxes" at bounding box center [784, 185] width 288 height 76
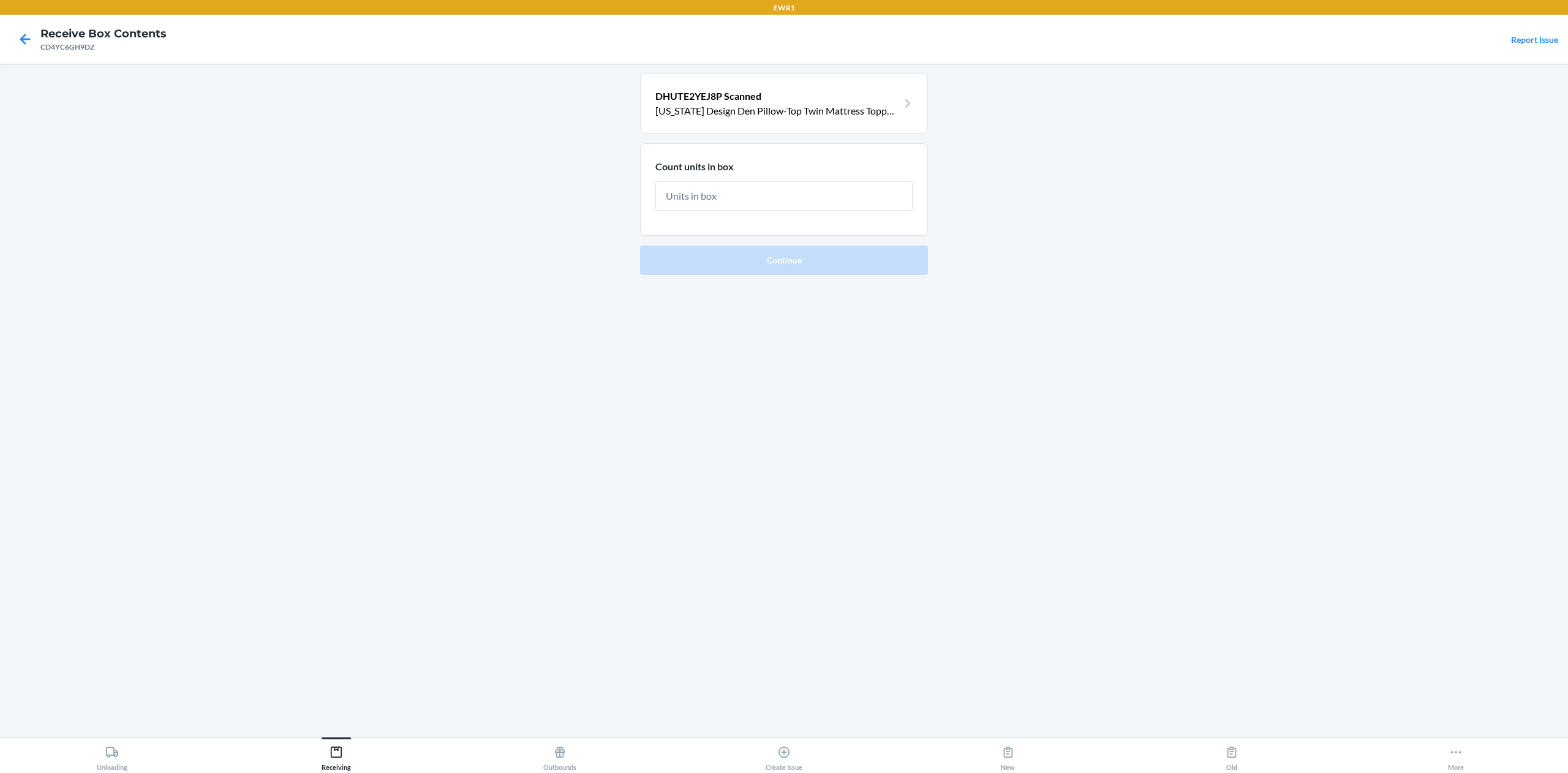
type input "3"
click button "Continue" at bounding box center [784, 259] width 288 height 29
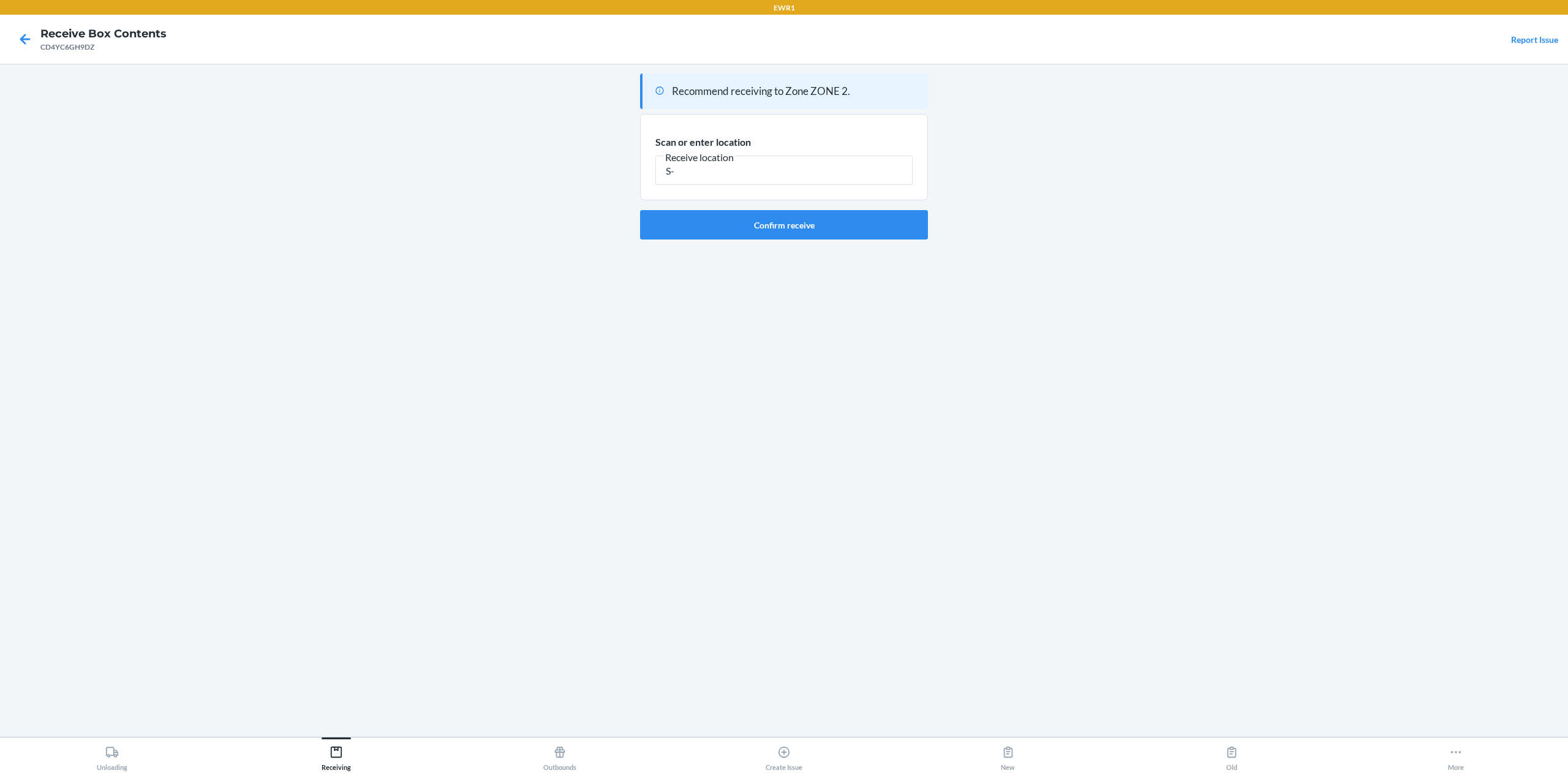
type input "S"
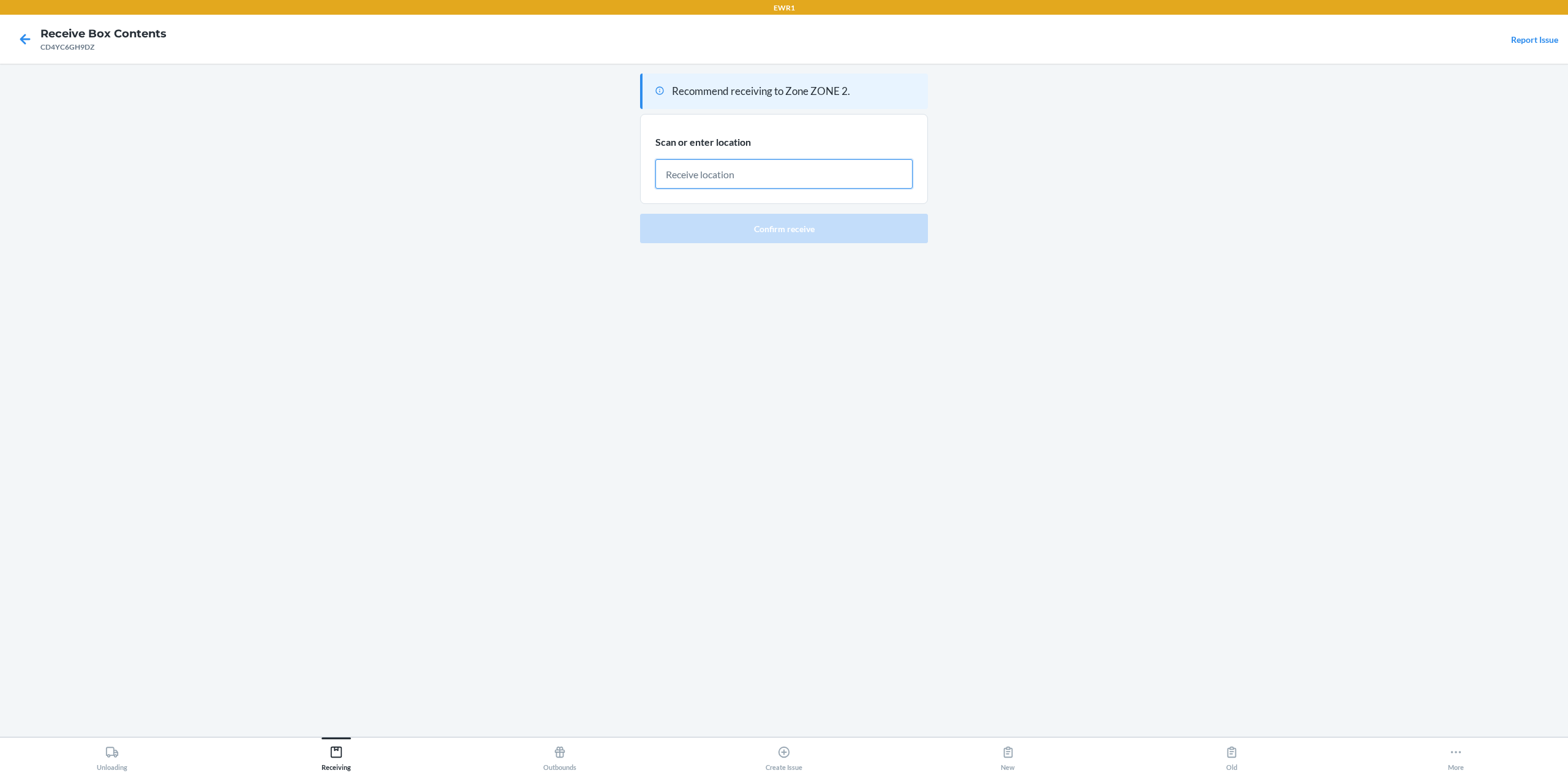
paste input "S-188-8-A3"
type input "S-188-8-A3"
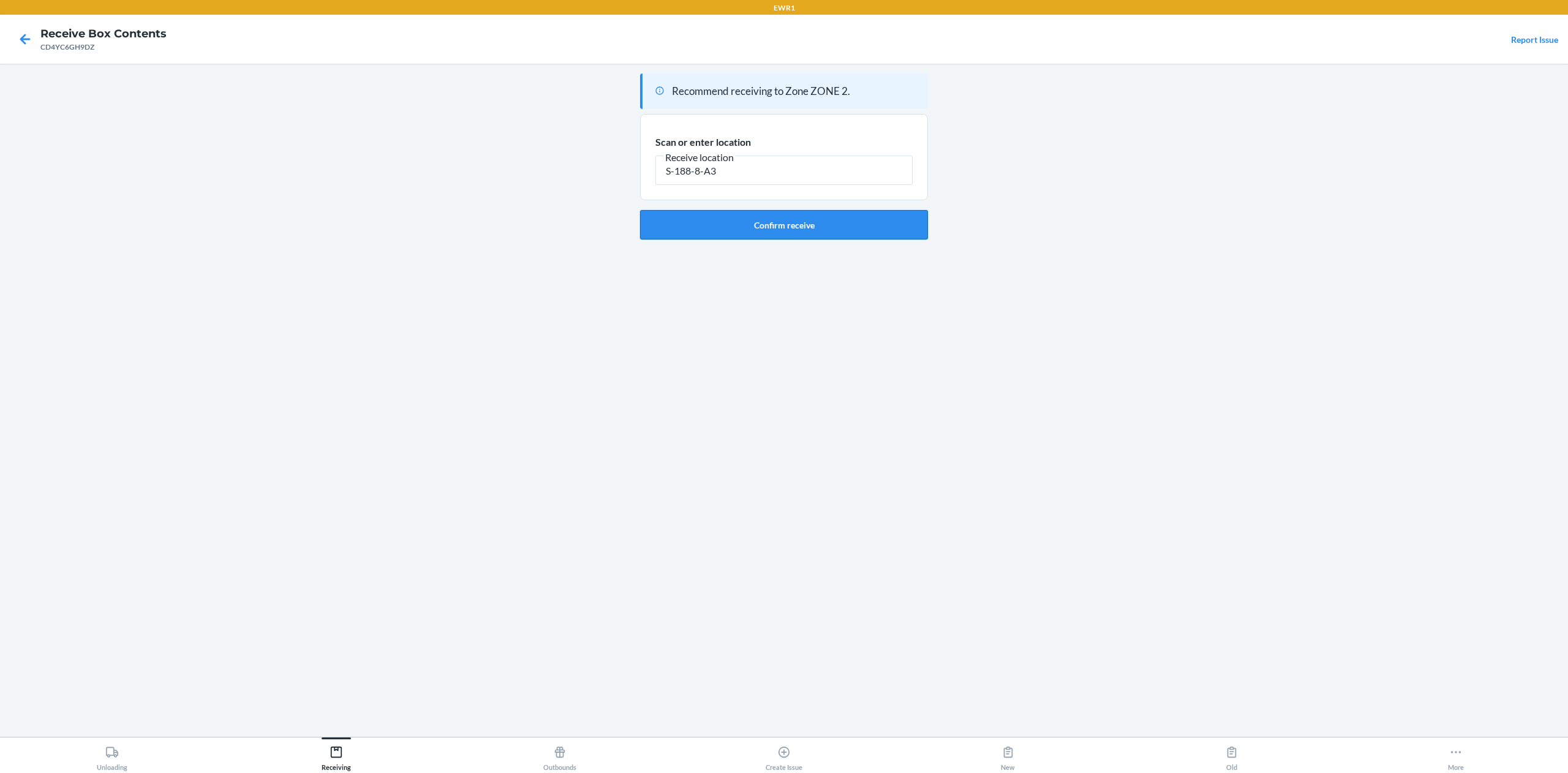
click at [800, 224] on button "Confirm receive" at bounding box center [784, 225] width 288 height 29
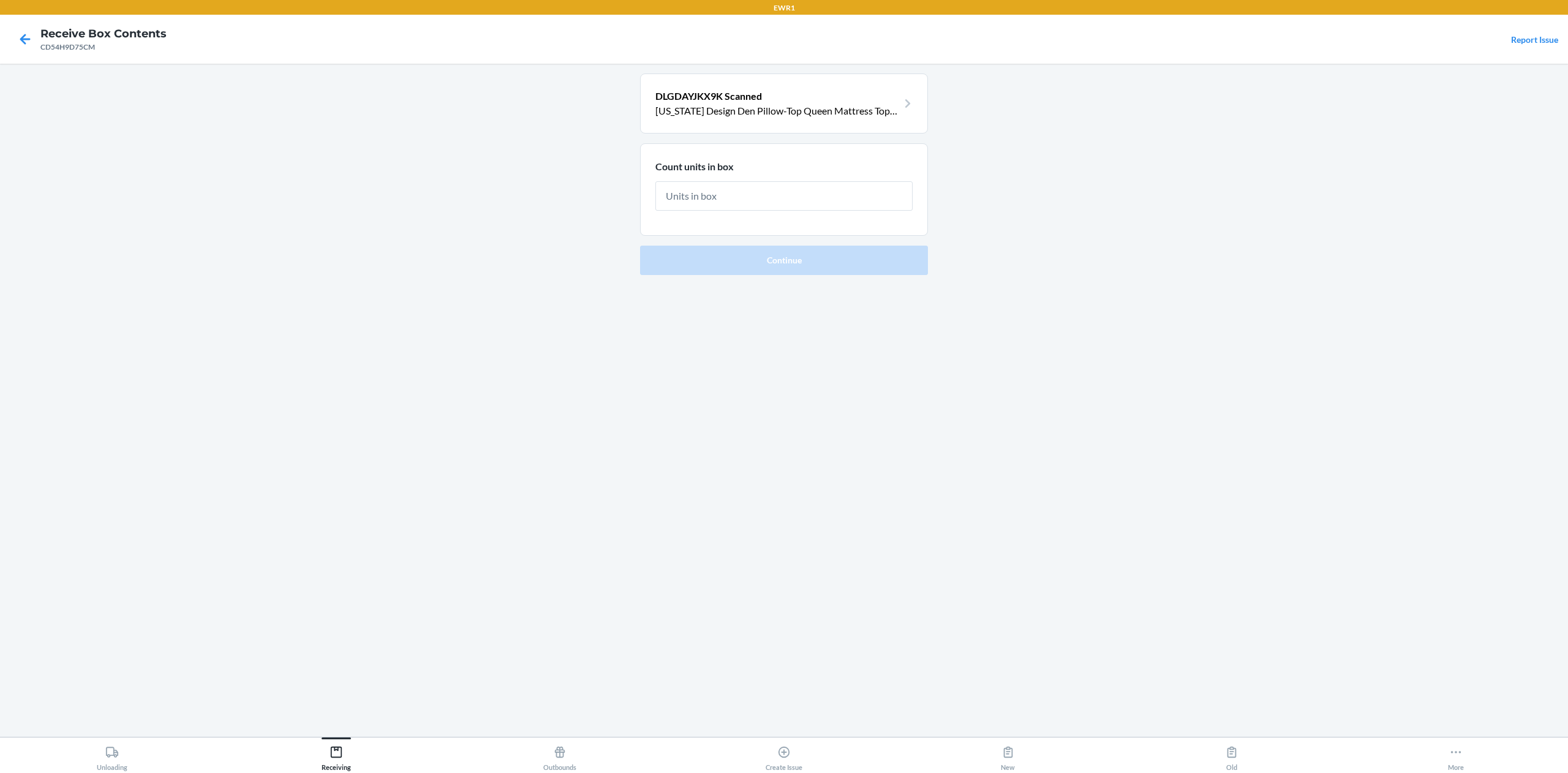
type input "3"
click button "Continue" at bounding box center [784, 259] width 288 height 29
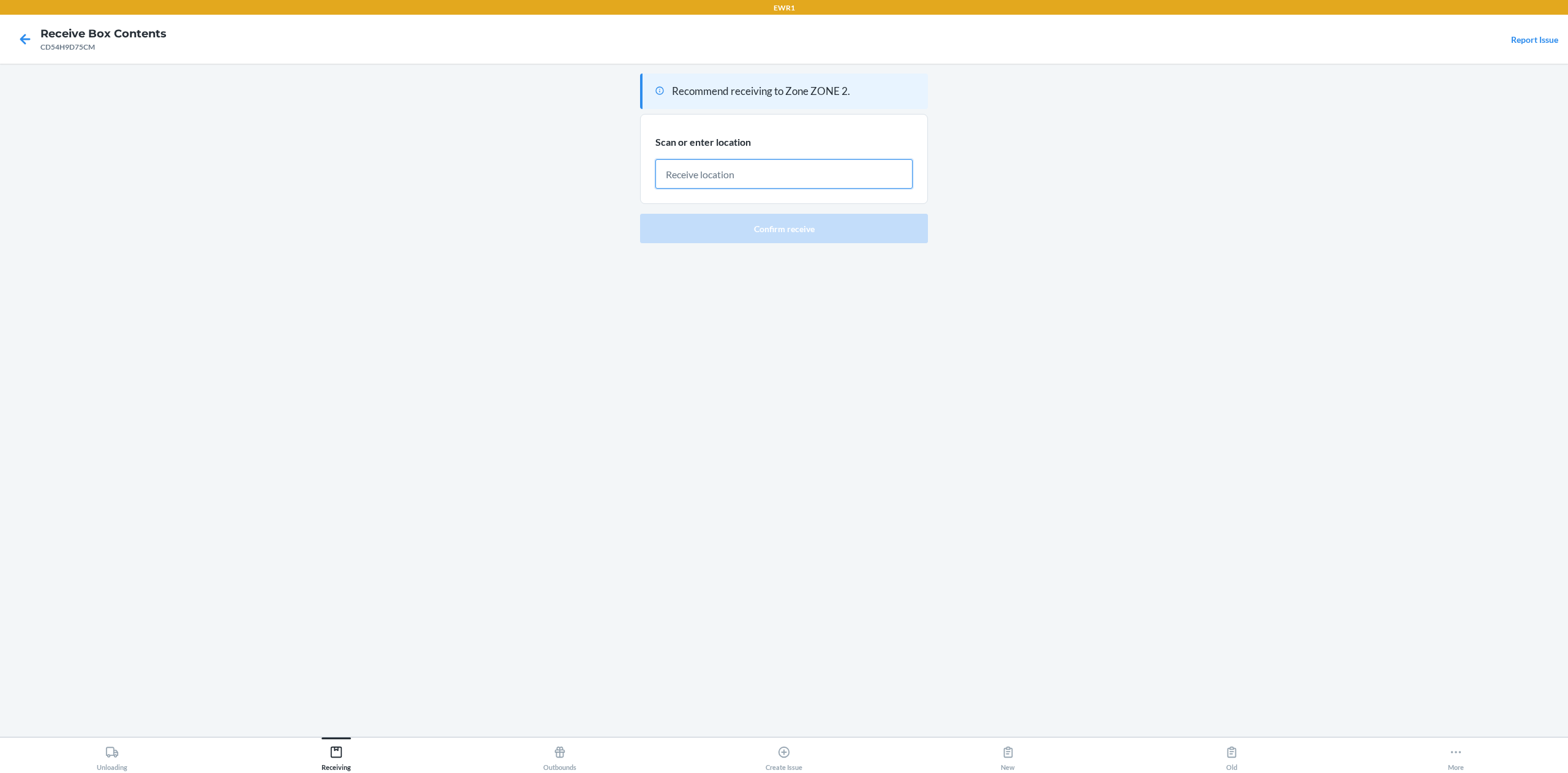
paste input "3 UNITS AT S-198-84-B1"
type input "S-198-84-B1"
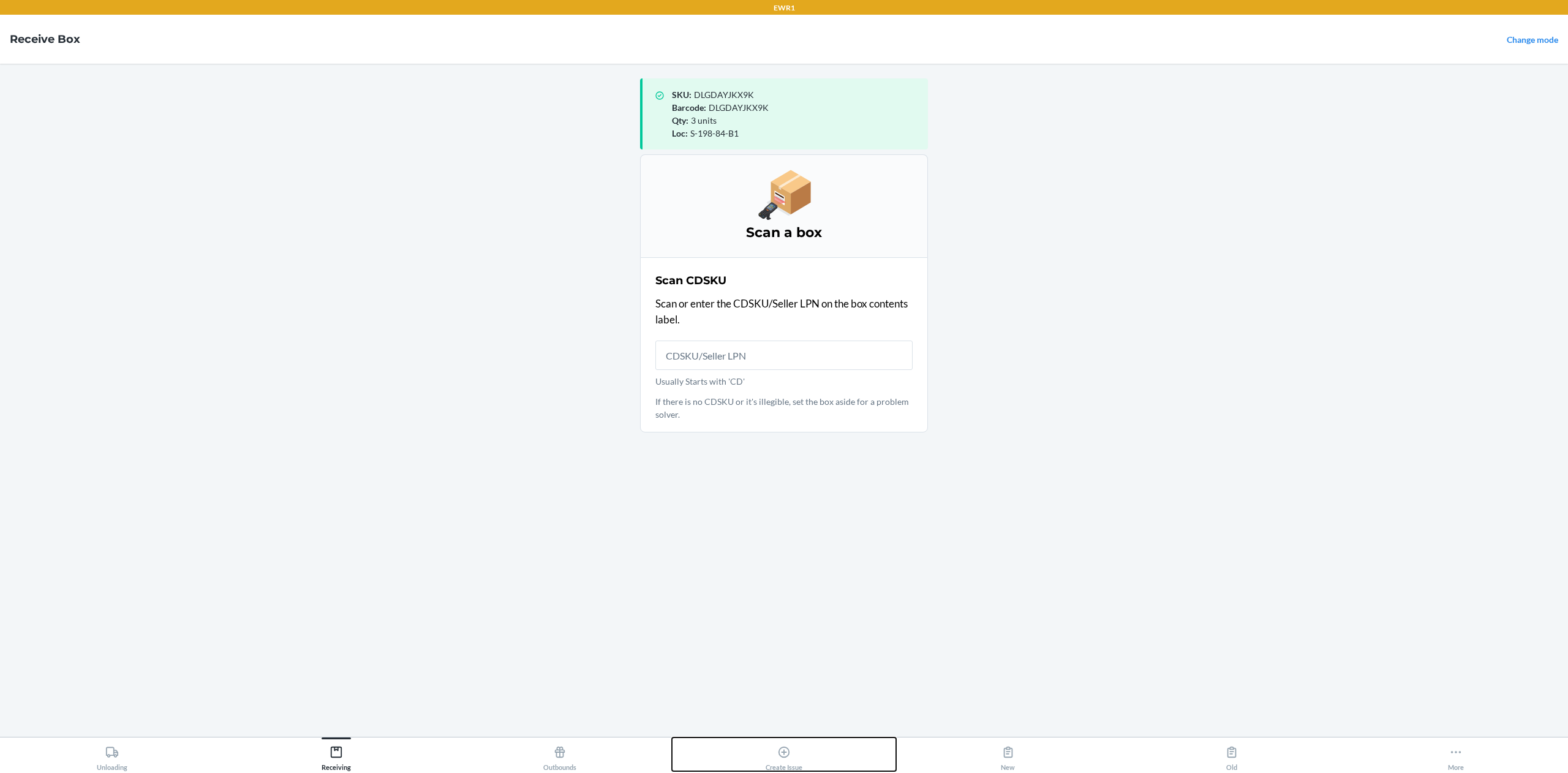
click at [782, 749] on icon at bounding box center [784, 753] width 14 height 14
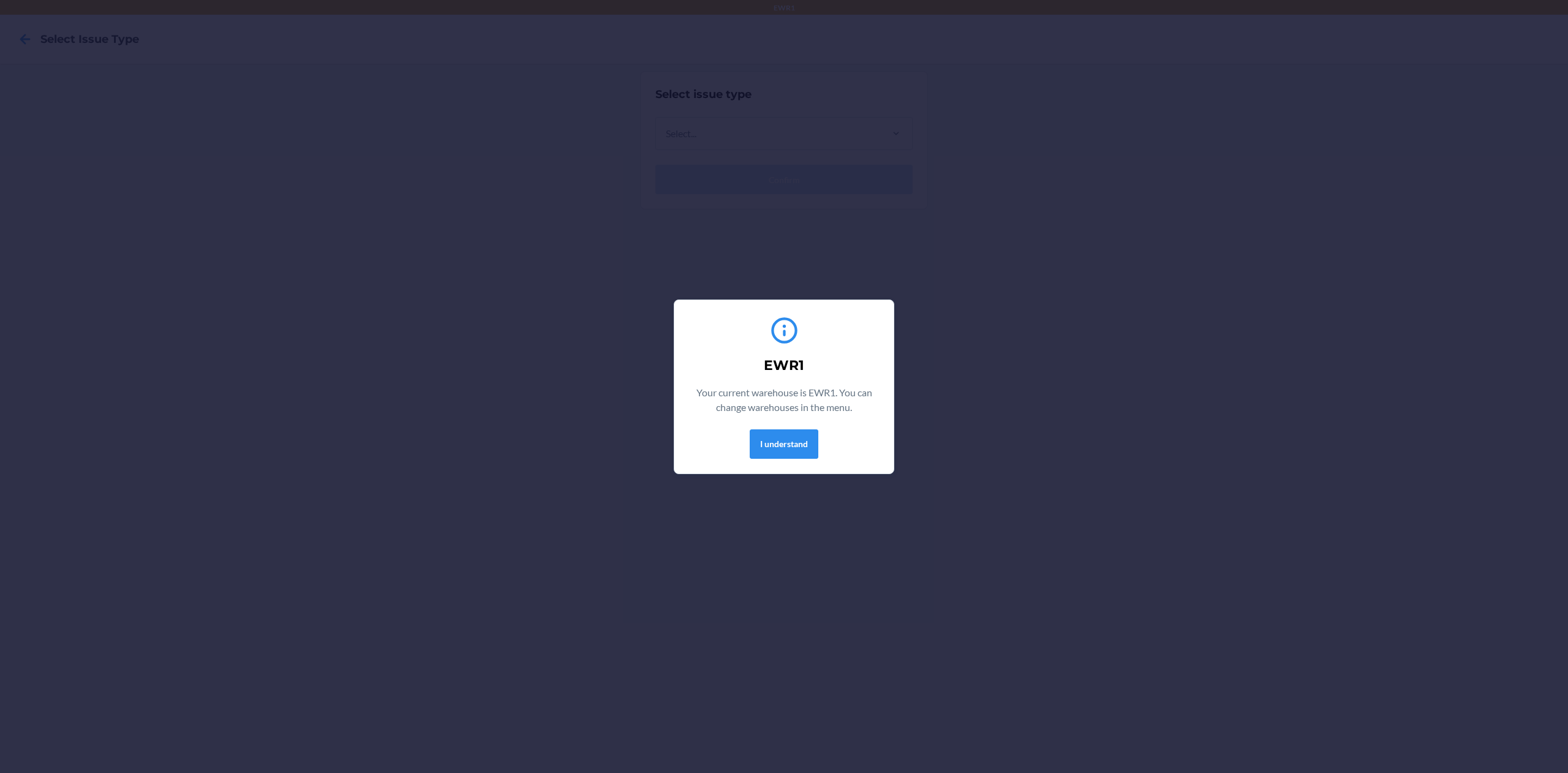
click at [745, 430] on div "I understand" at bounding box center [784, 444] width 190 height 29
click at [800, 487] on div "EWR1 Your current warehouse is EWR1. You can change warehouses in the menu. I u…" at bounding box center [784, 386] width 1568 height 773
click at [770, 446] on button "I understand" at bounding box center [784, 444] width 69 height 29
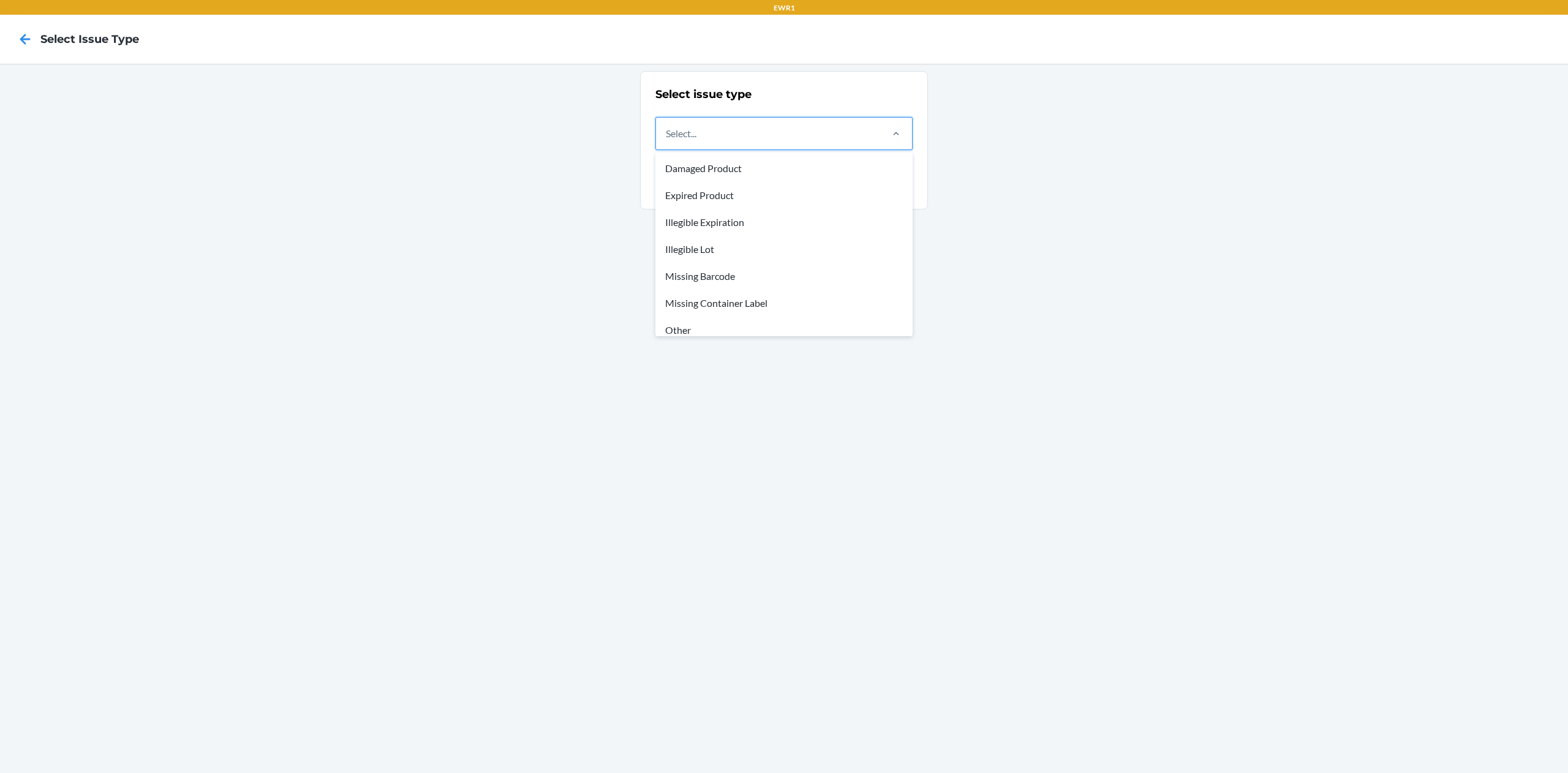
click at [778, 141] on div "Select..." at bounding box center [767, 133] width 224 height 32
click at [667, 141] on input "option Damaged Product focused, 1 of 8. 8 results available. Use Up and Down to…" at bounding box center [667, 133] width 2 height 15
click at [767, 272] on div "Missing Barcode" at bounding box center [784, 276] width 252 height 27
click at [667, 141] on input "option Missing Barcode focused, 5 of 8. 8 results available. Use Up and Down to…" at bounding box center [667, 133] width 2 height 15
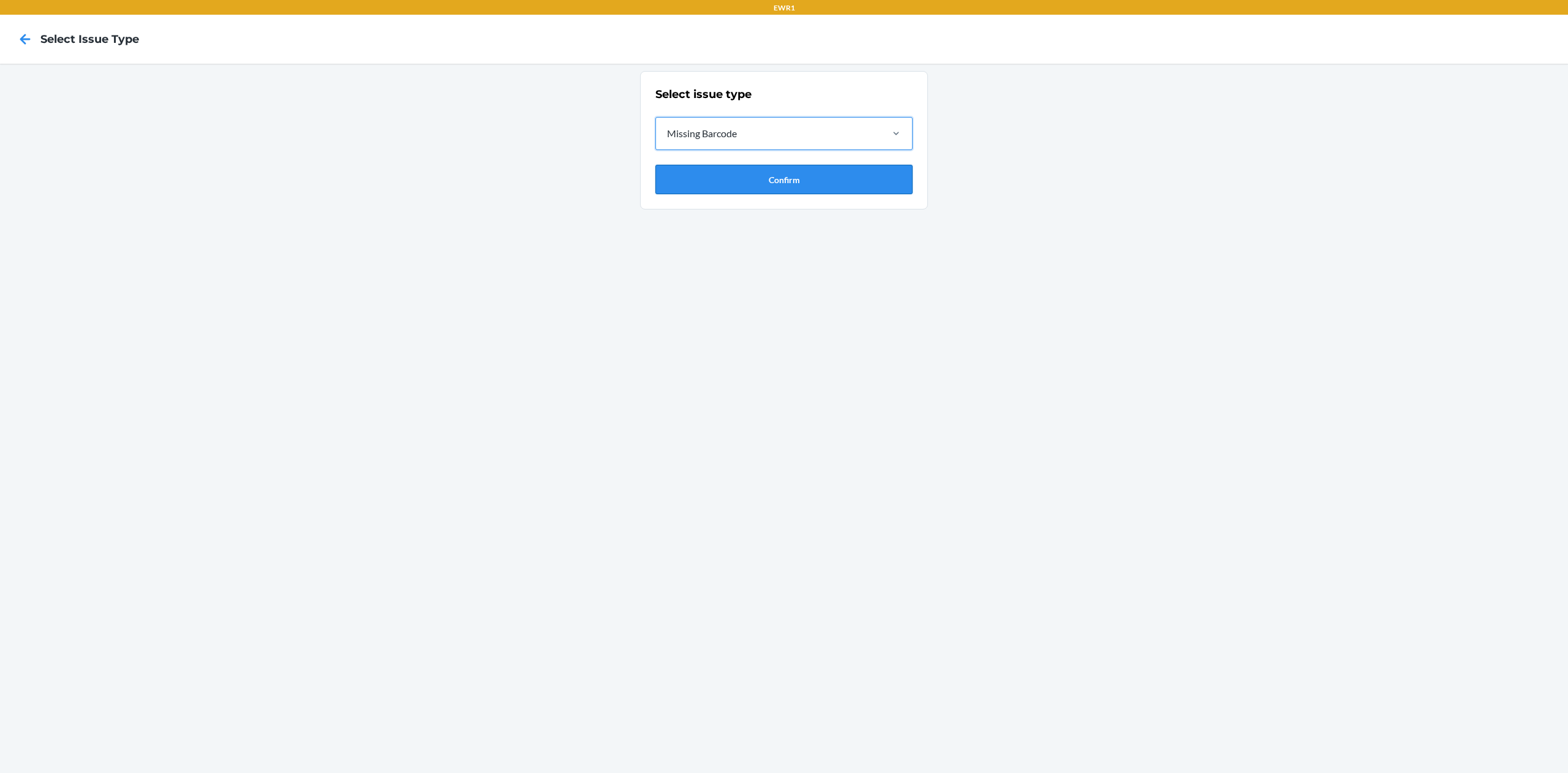
click at [752, 183] on button "Confirm" at bounding box center [784, 179] width 257 height 29
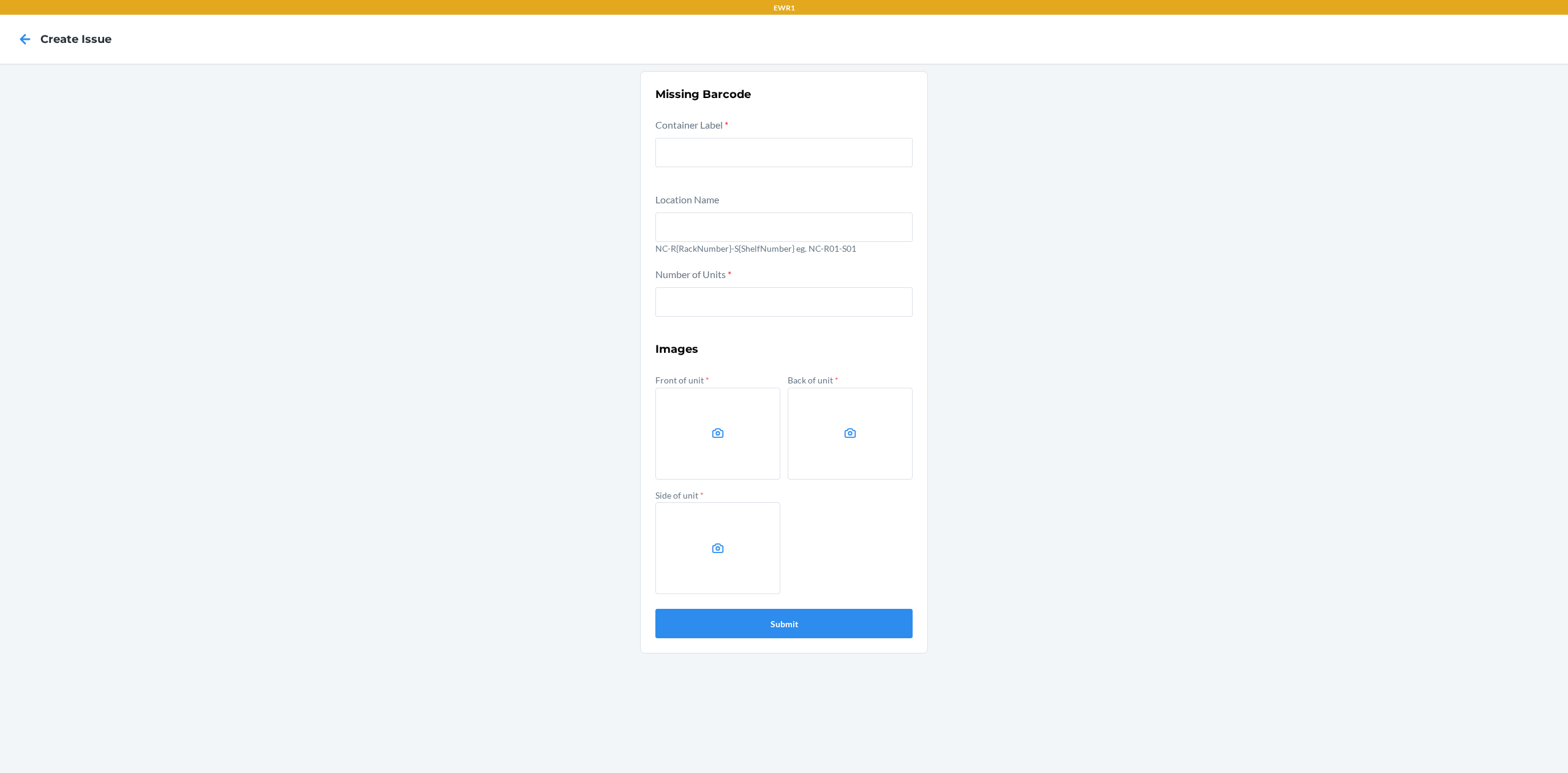
click at [12, 17] on nav "Create Issue" at bounding box center [784, 39] width 1568 height 49
click at [18, 24] on div at bounding box center [25, 39] width 31 height 31
click at [22, 28] on icon at bounding box center [25, 38] width 21 height 21
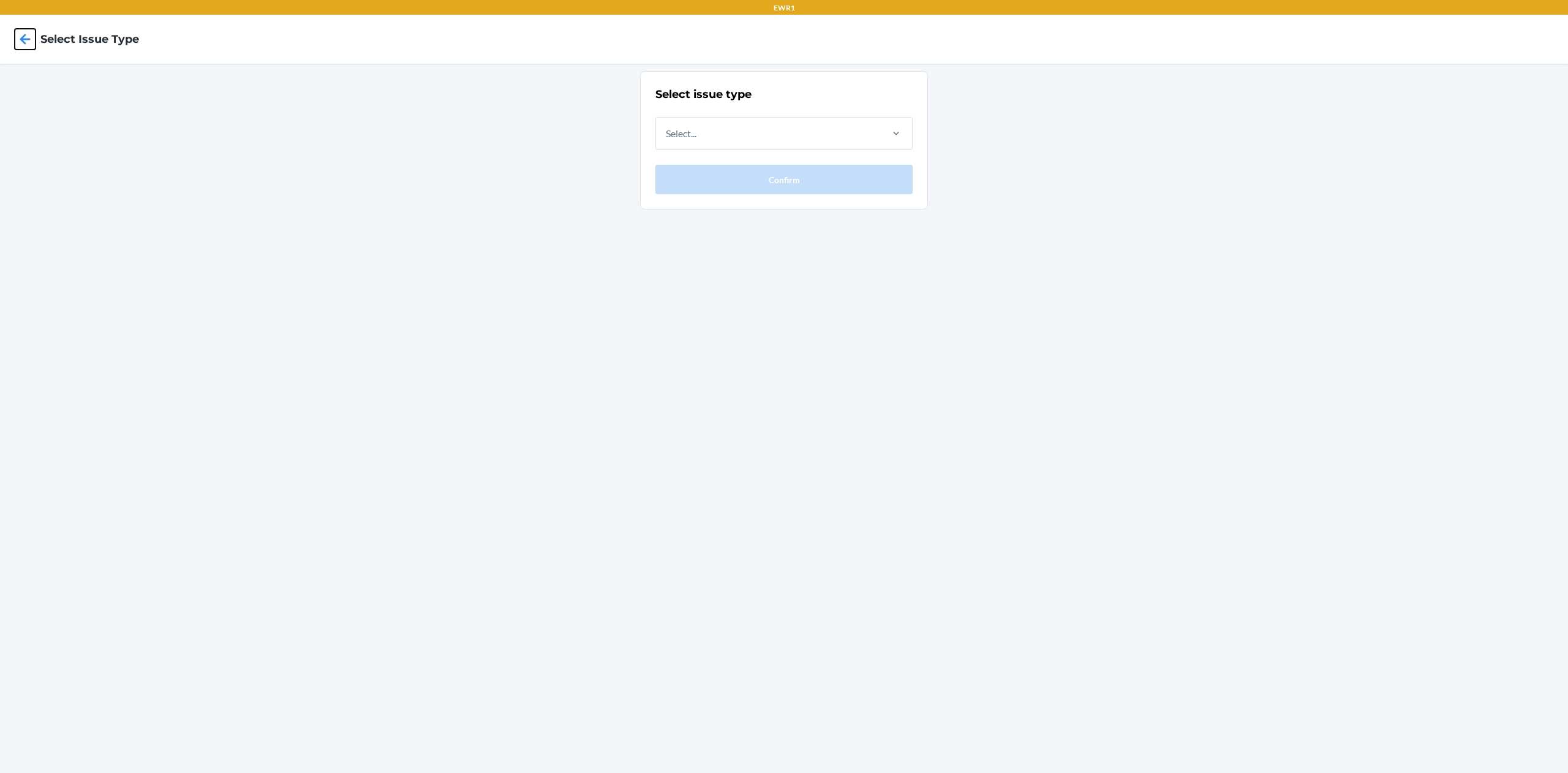
click at [25, 32] on icon at bounding box center [25, 38] width 21 height 21
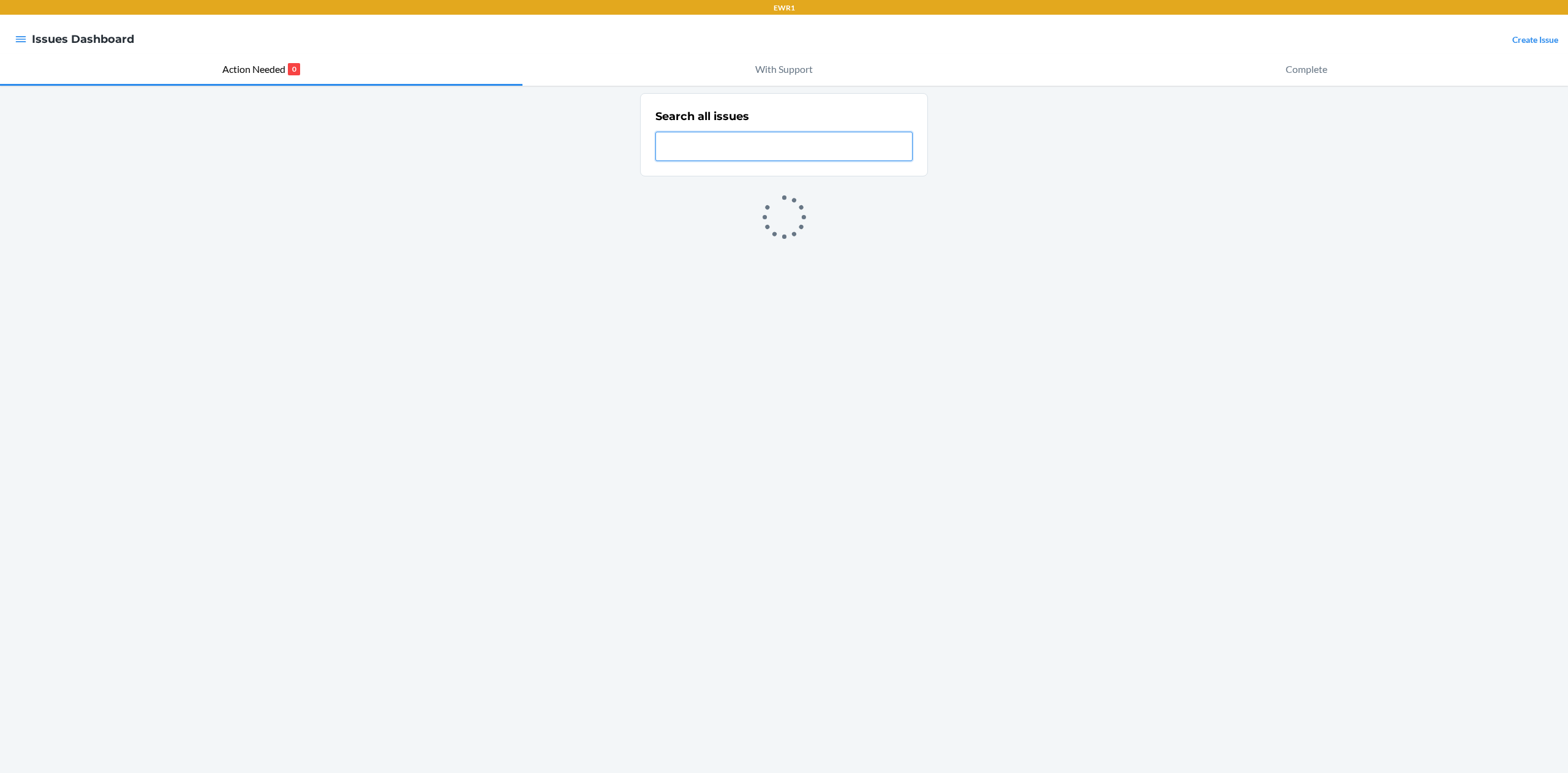
click at [28, 35] on div at bounding box center [21, 38] width 22 height 25
click at [5, 41] on nav "Issues Dashboard Create Issue" at bounding box center [784, 39] width 1568 height 49
click at [11, 42] on div at bounding box center [21, 38] width 22 height 25
click at [18, 43] on icon "button" at bounding box center [21, 39] width 12 height 12
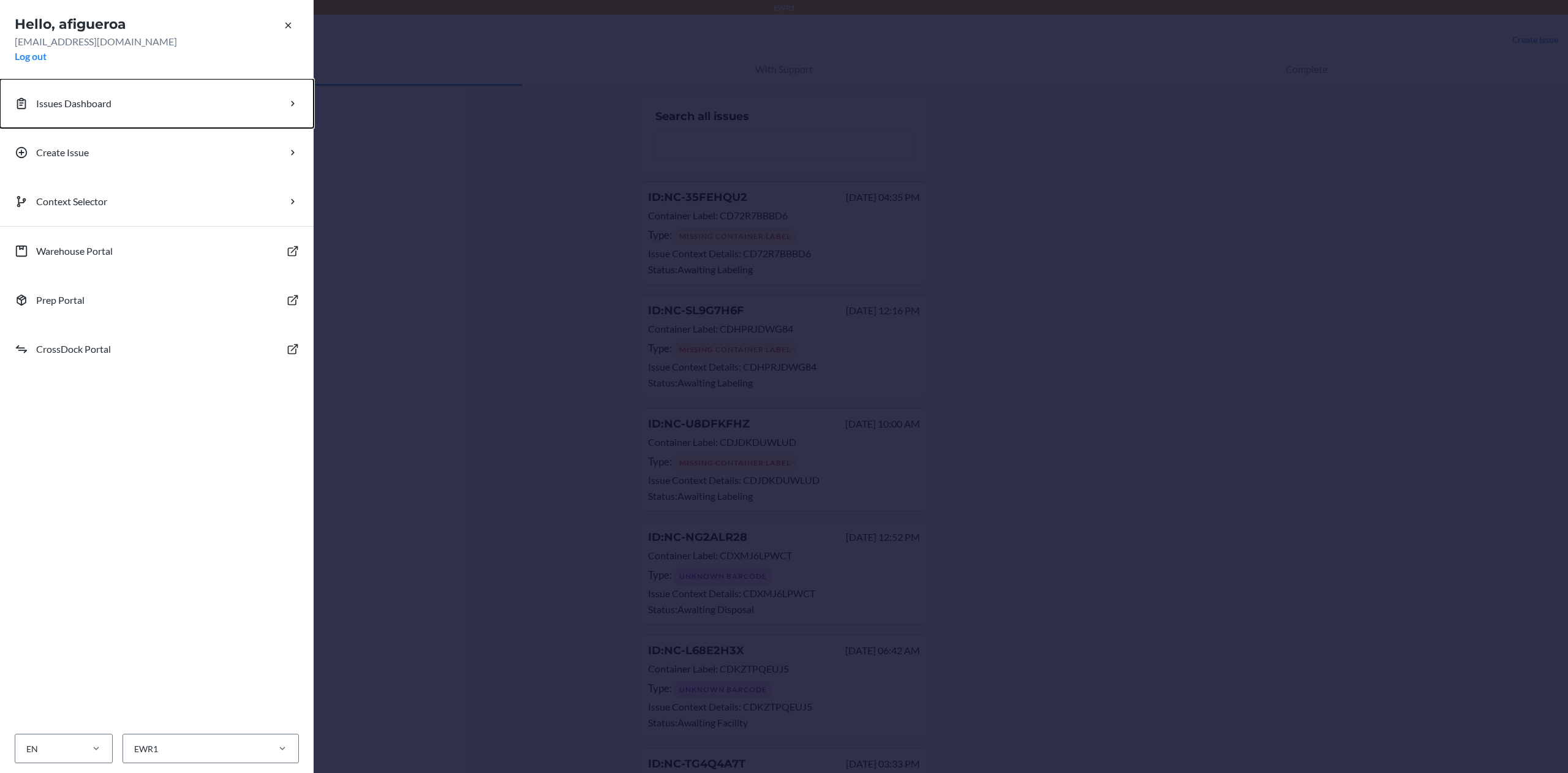
click at [214, 99] on button "Issues Dashboard" at bounding box center [156, 104] width 313 height 49
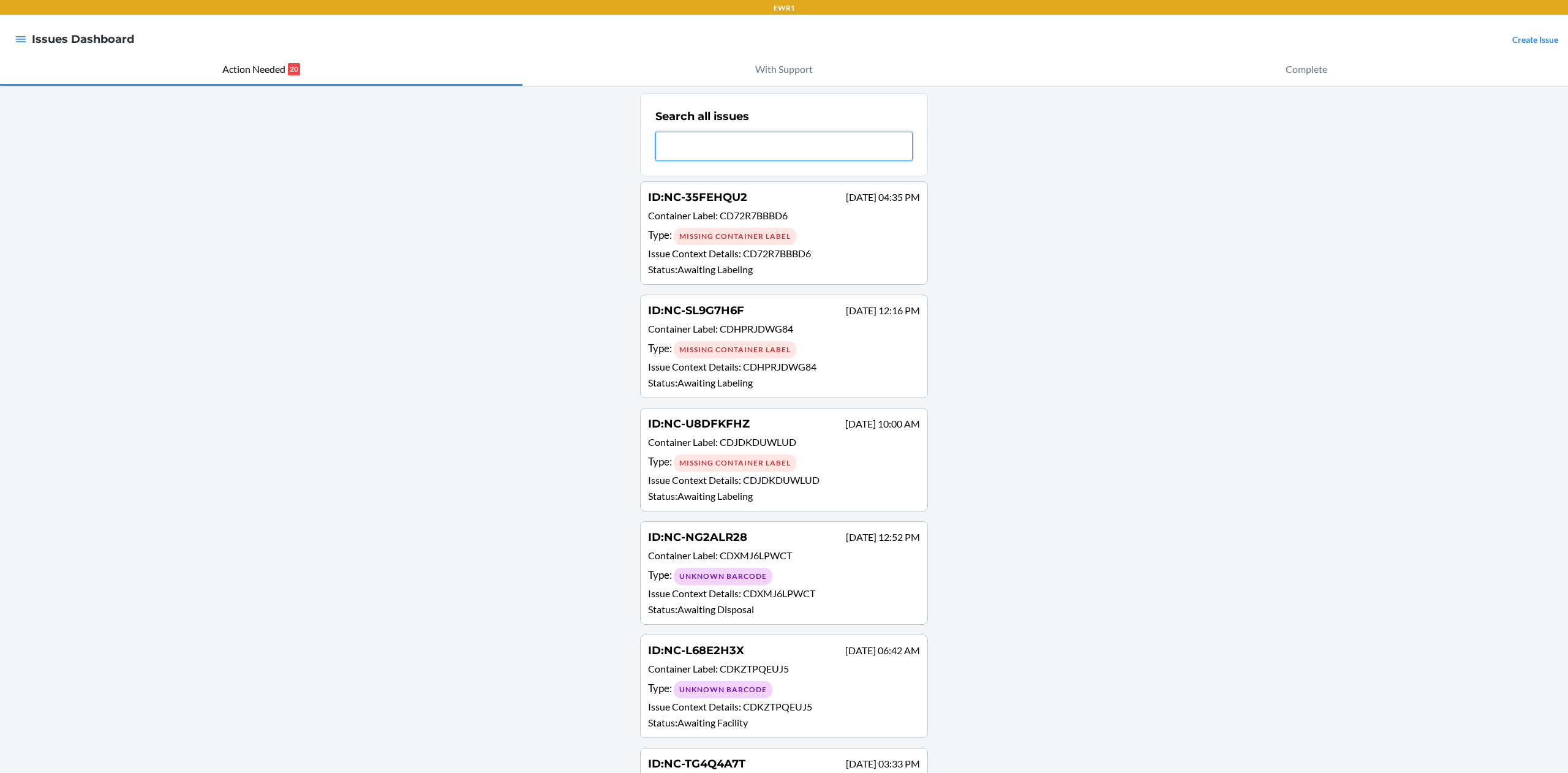
click at [817, 132] on input "text" at bounding box center [784, 146] width 257 height 29
